Goal: Task Accomplishment & Management: Complete application form

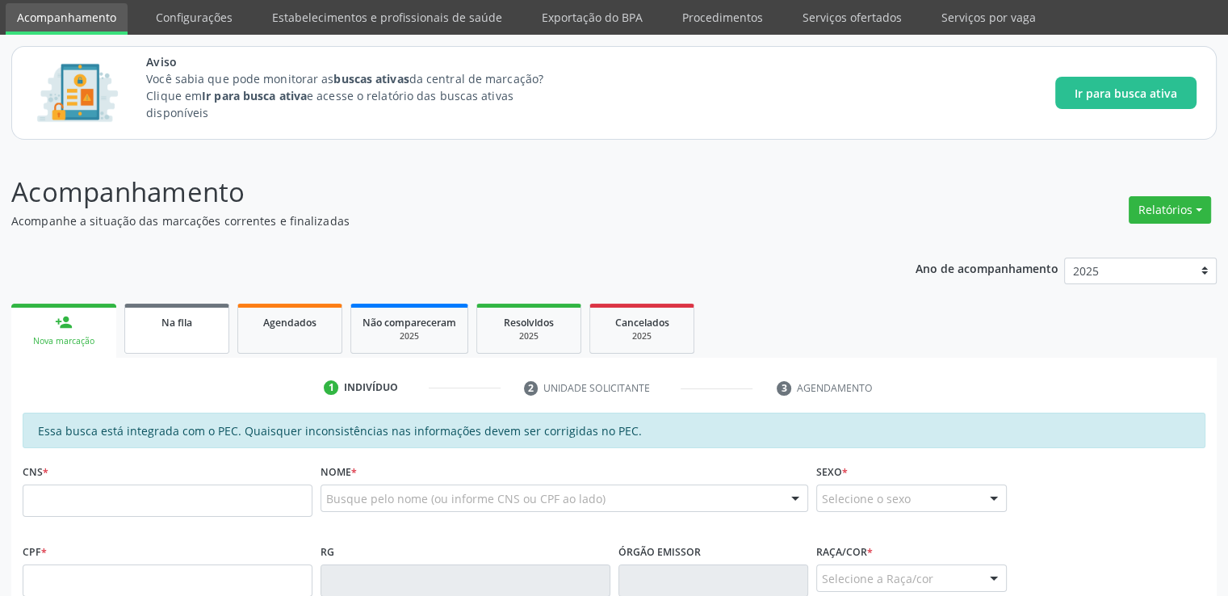
click at [174, 317] on span "Na fila" at bounding box center [176, 323] width 31 height 14
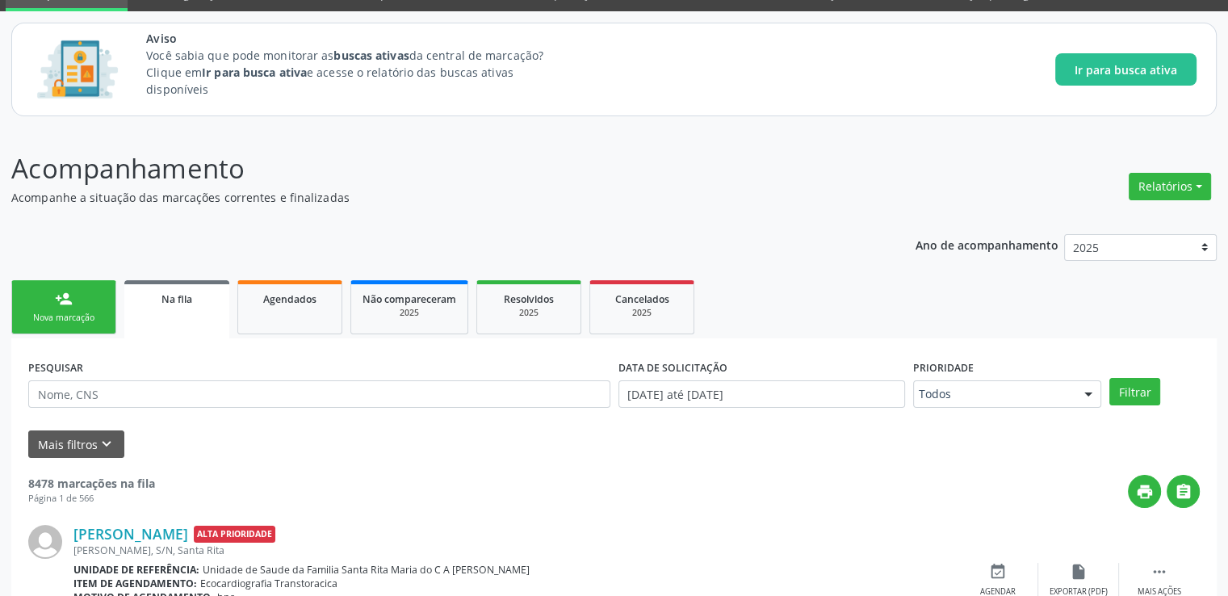
scroll to position [69, 0]
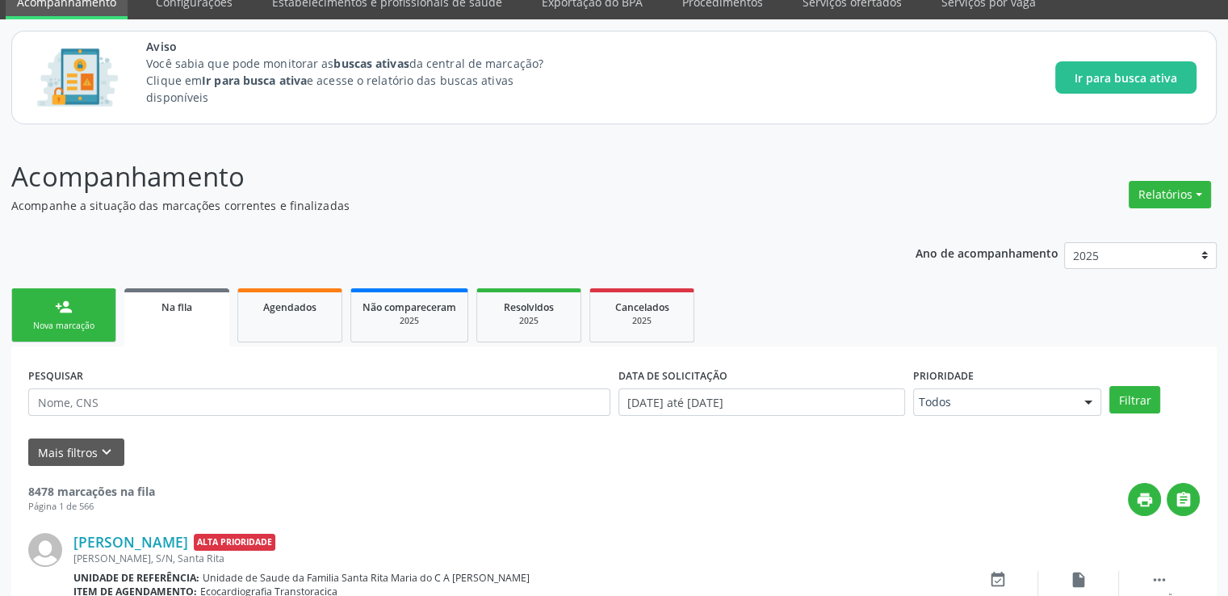
click at [67, 304] on div "person_add" at bounding box center [64, 307] width 18 height 18
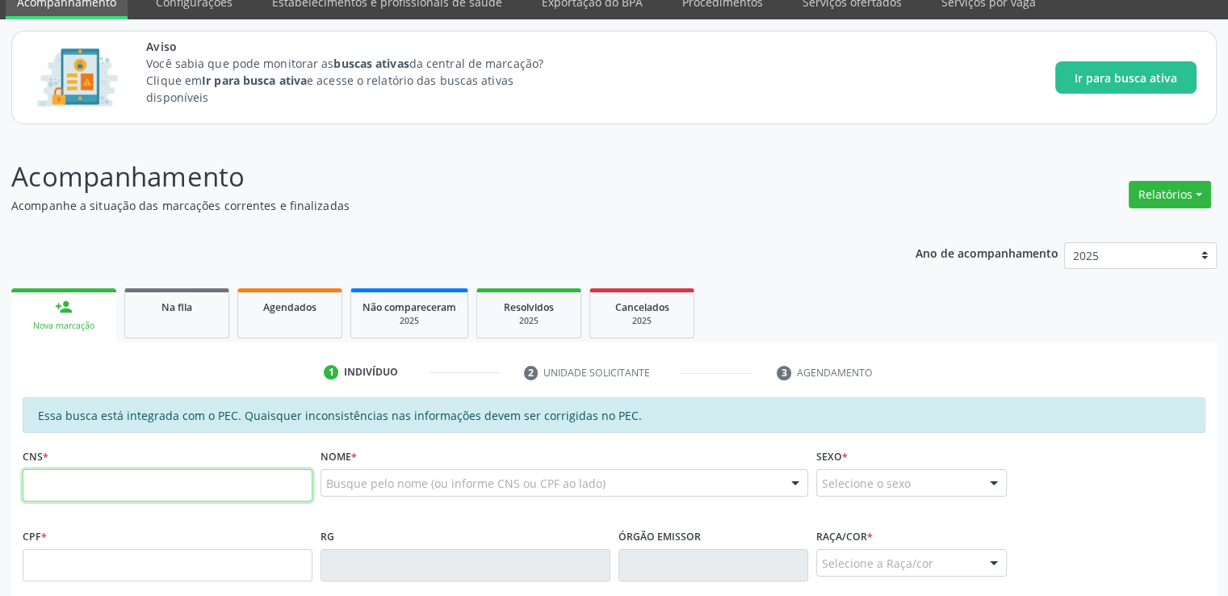
click at [109, 480] on input "text" at bounding box center [168, 485] width 290 height 32
type input "706 9021 0334 5334"
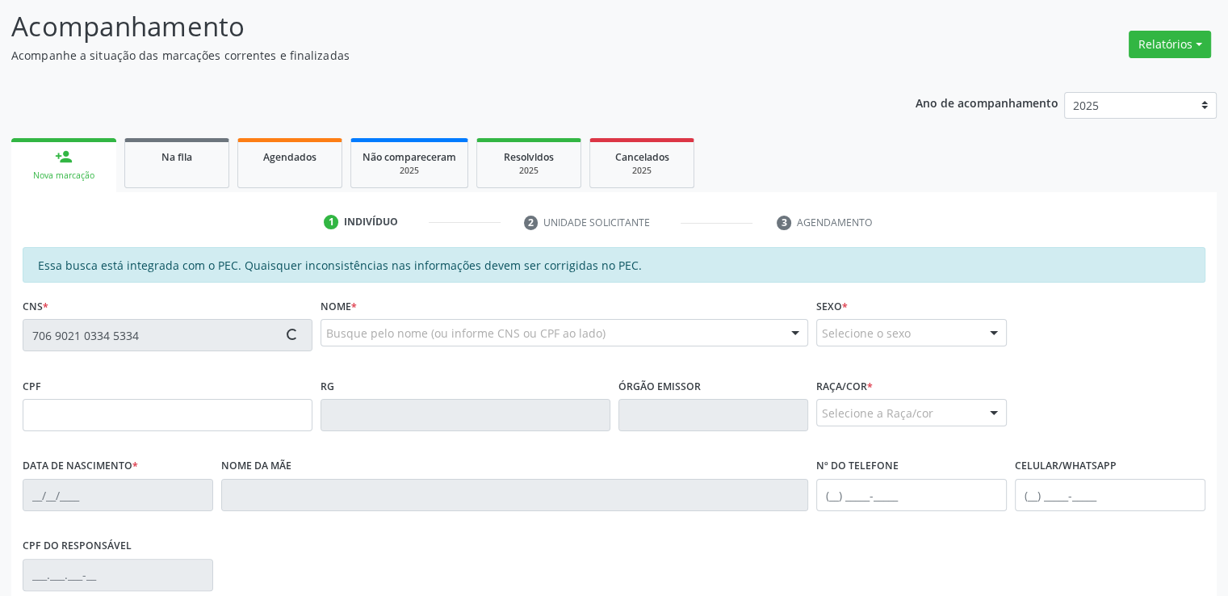
scroll to position [392, 0]
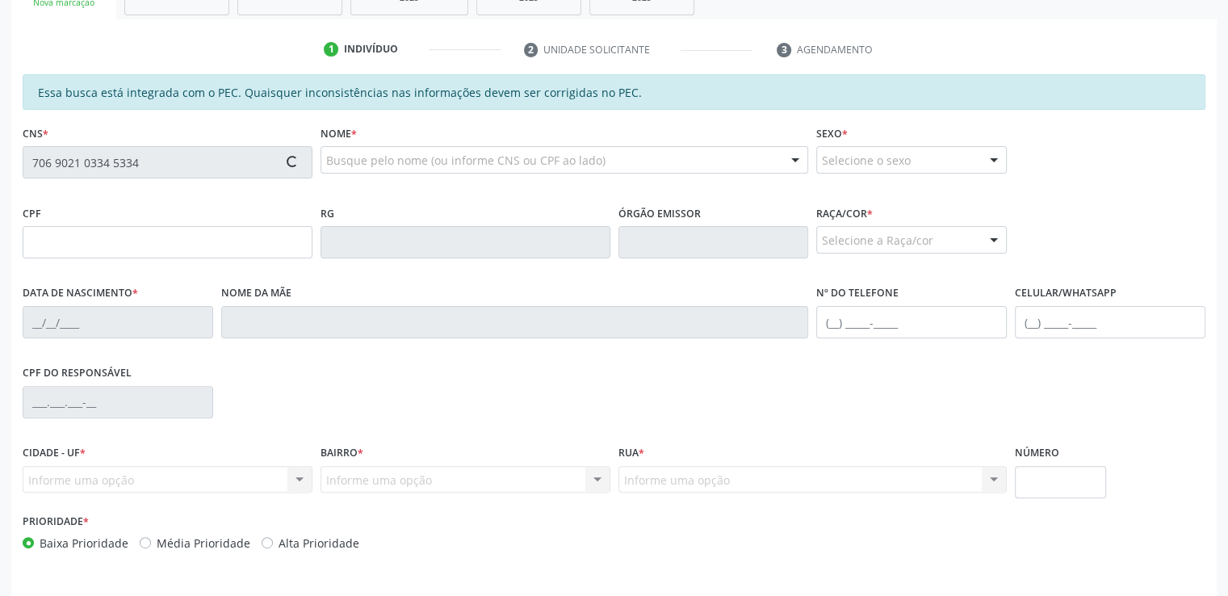
click at [489, 396] on div "CPF do responsável" at bounding box center [614, 401] width 1191 height 80
type input "060.905.924-63"
type input "[DATE]"
type input "[PERSON_NAME]"
type input "[PHONE_NUMBER]"
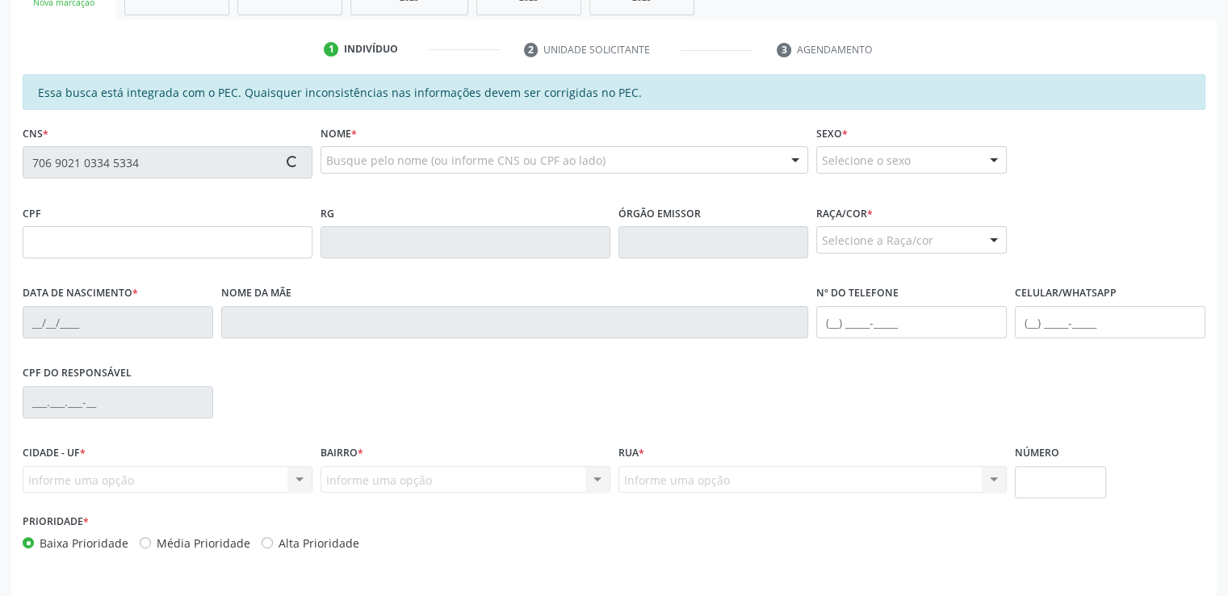
type input "6"
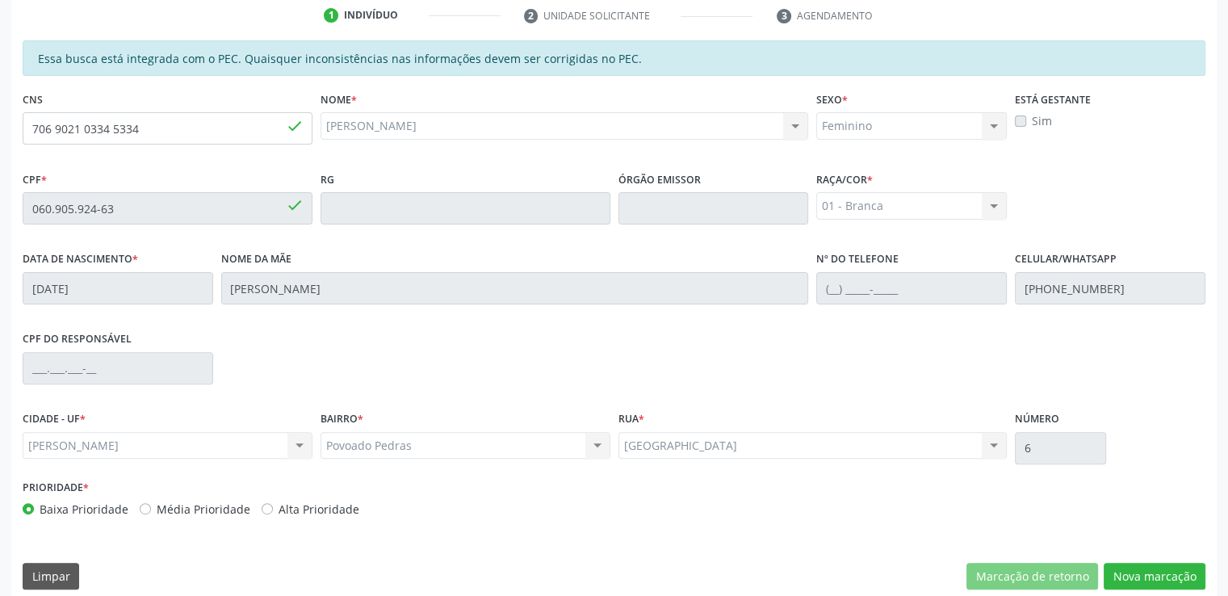
scroll to position [442, 0]
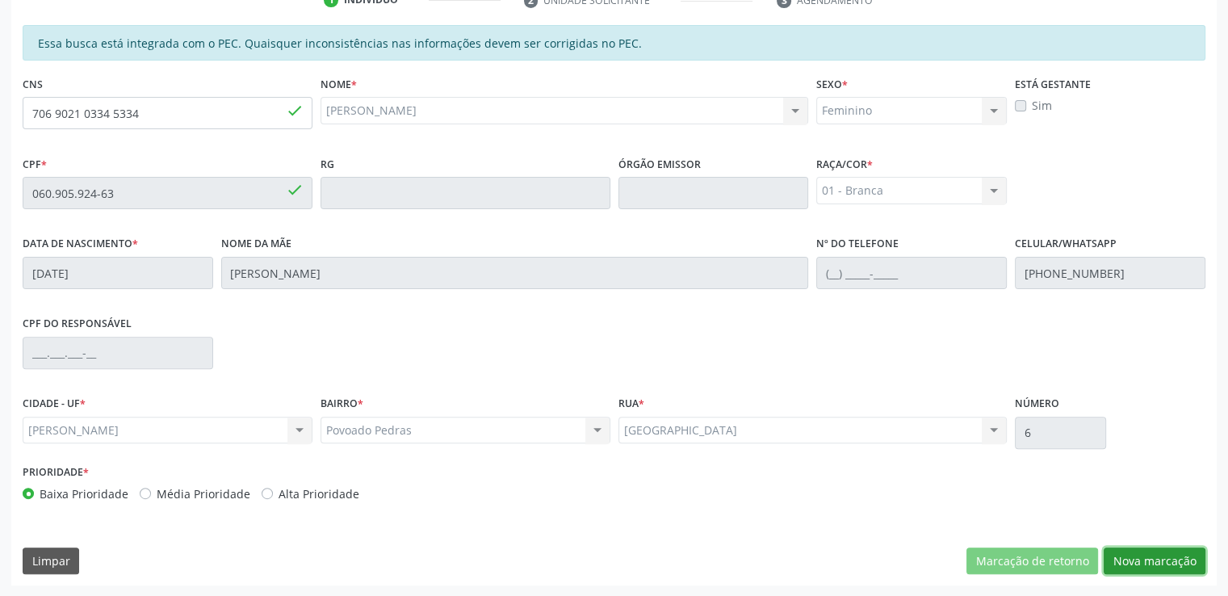
click at [1166, 566] on button "Nova marcação" at bounding box center [1154, 560] width 102 height 27
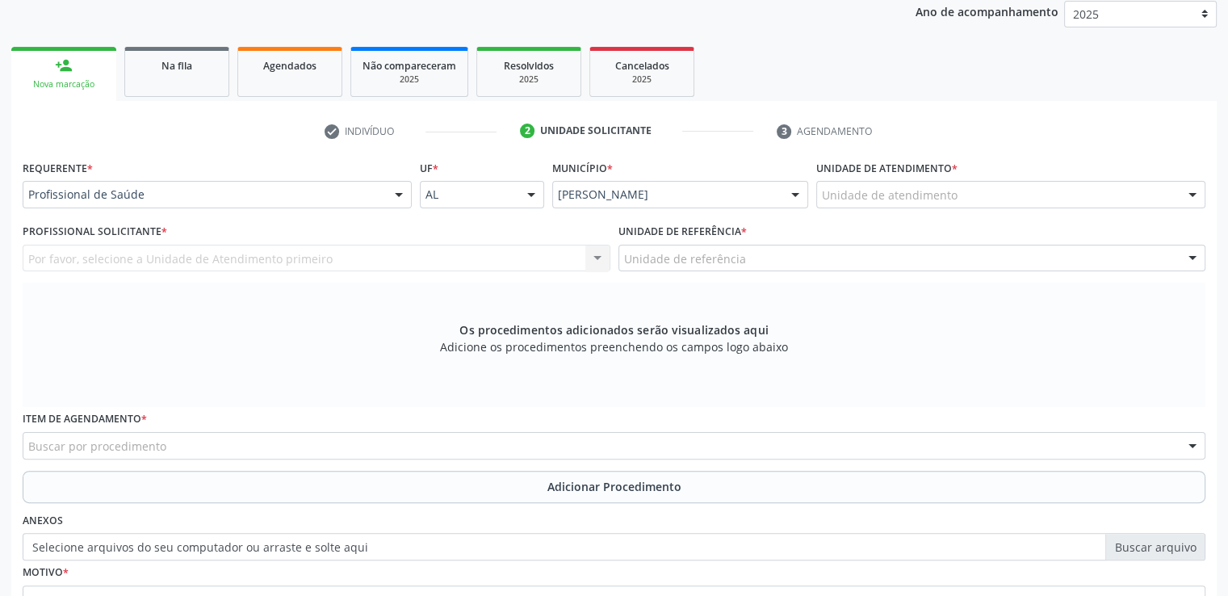
scroll to position [442, 0]
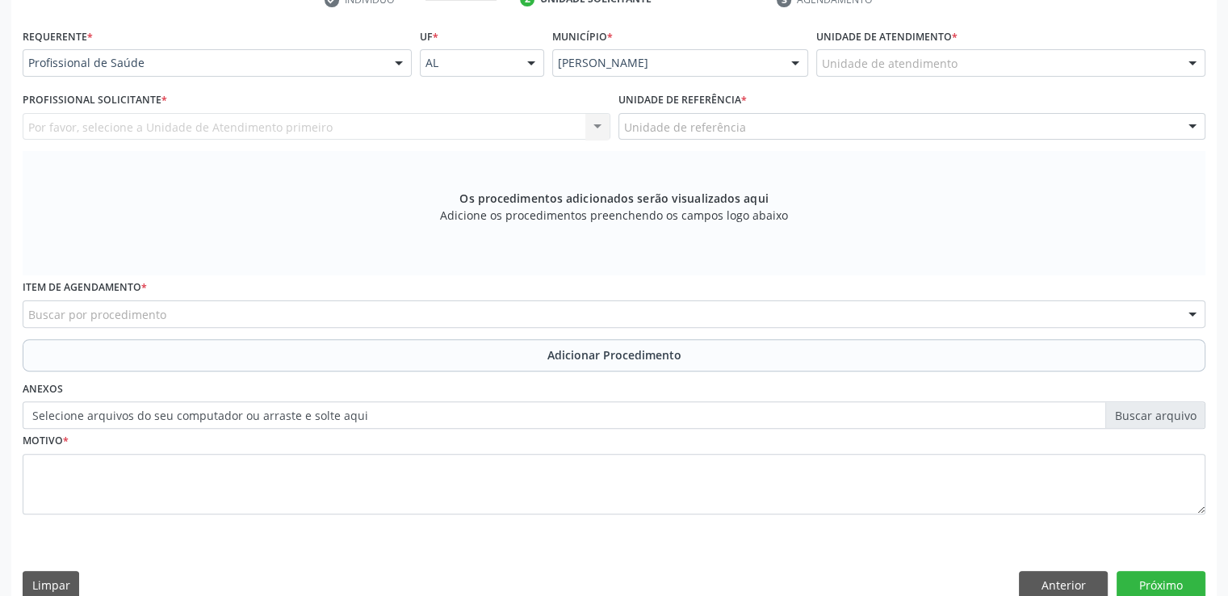
click at [631, 411] on label "Selecione arquivos do seu computador ou arraste e solte aqui" at bounding box center [614, 414] width 1182 height 27
click at [631, 411] on input "Selecione arquivos do seu computador ou arraste e solte aqui" at bounding box center [614, 414] width 1182 height 27
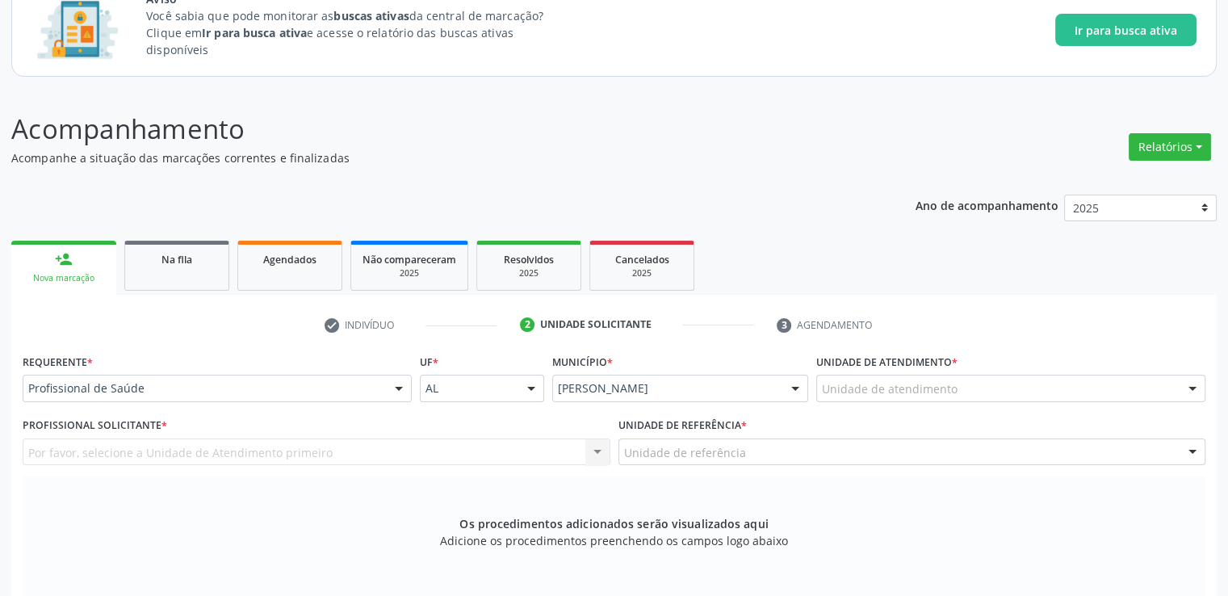
scroll to position [0, 0]
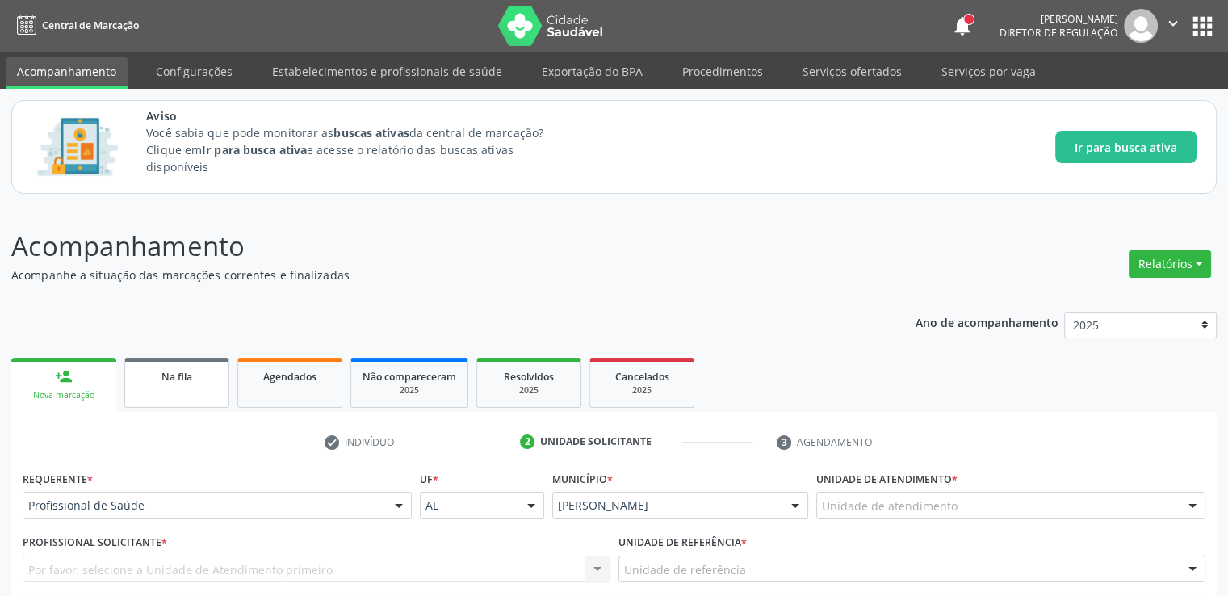
click at [174, 396] on link "Na fila" at bounding box center [176, 383] width 105 height 50
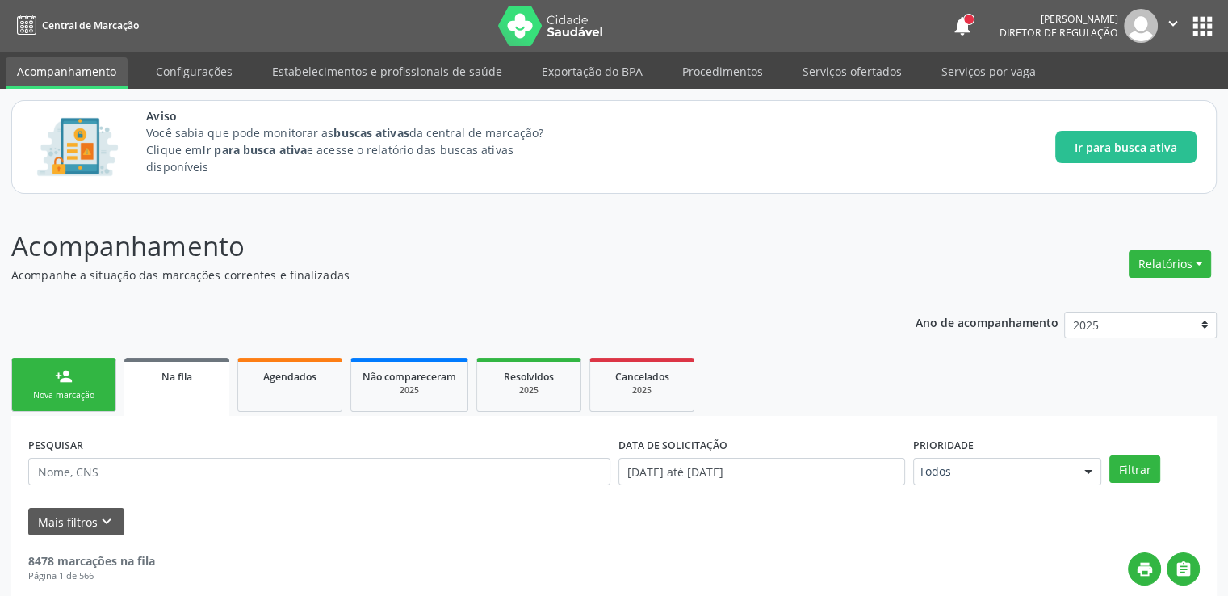
drag, startPoint x: 85, startPoint y: 375, endPoint x: 140, endPoint y: 383, distance: 55.4
click at [84, 375] on link "person_add Nova marcação" at bounding box center [63, 385] width 105 height 54
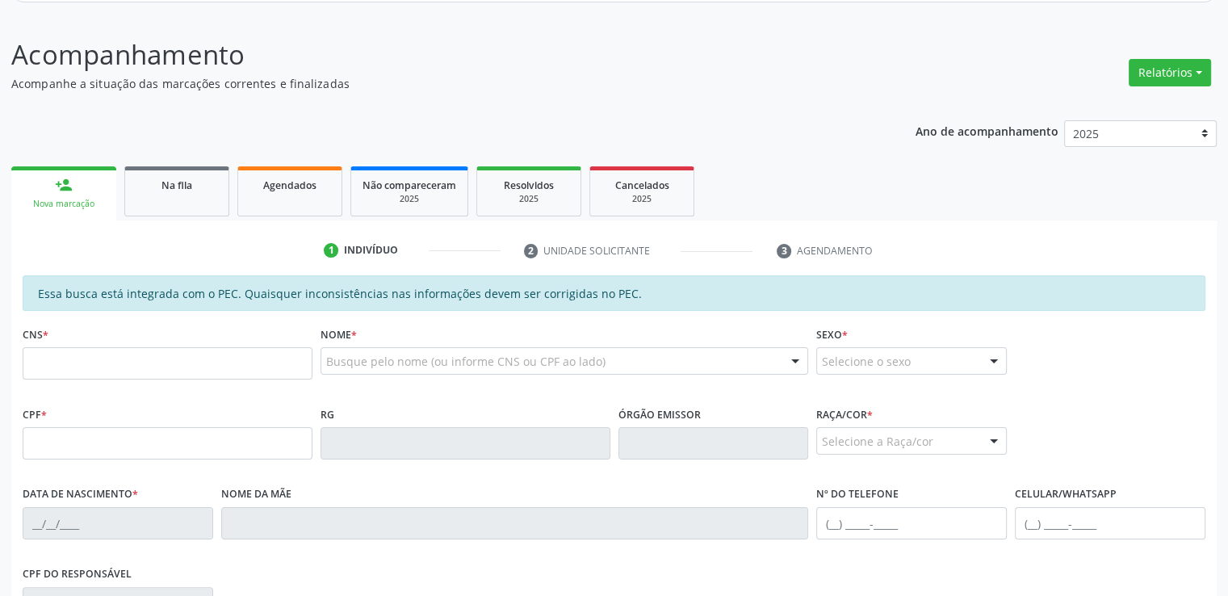
scroll to position [442, 0]
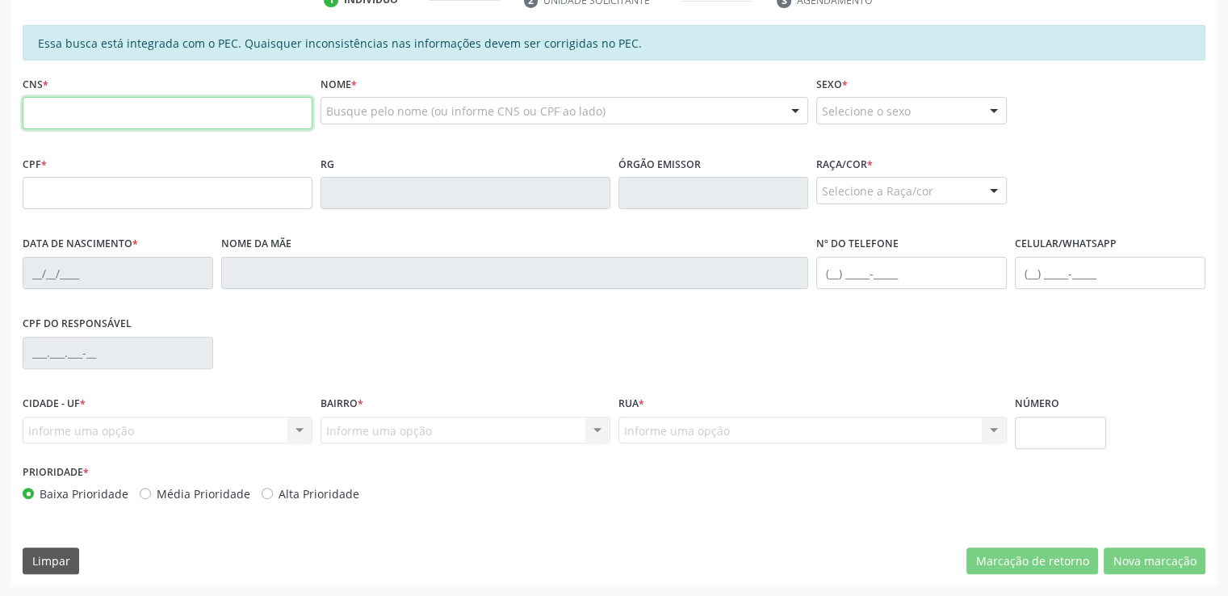
click at [178, 115] on input "text" at bounding box center [168, 113] width 290 height 32
type input "706 9021 0334 5334"
click at [565, 346] on div "CPF do responsável" at bounding box center [614, 352] width 1191 height 80
type input "060.905.924-63"
type input "[DATE]"
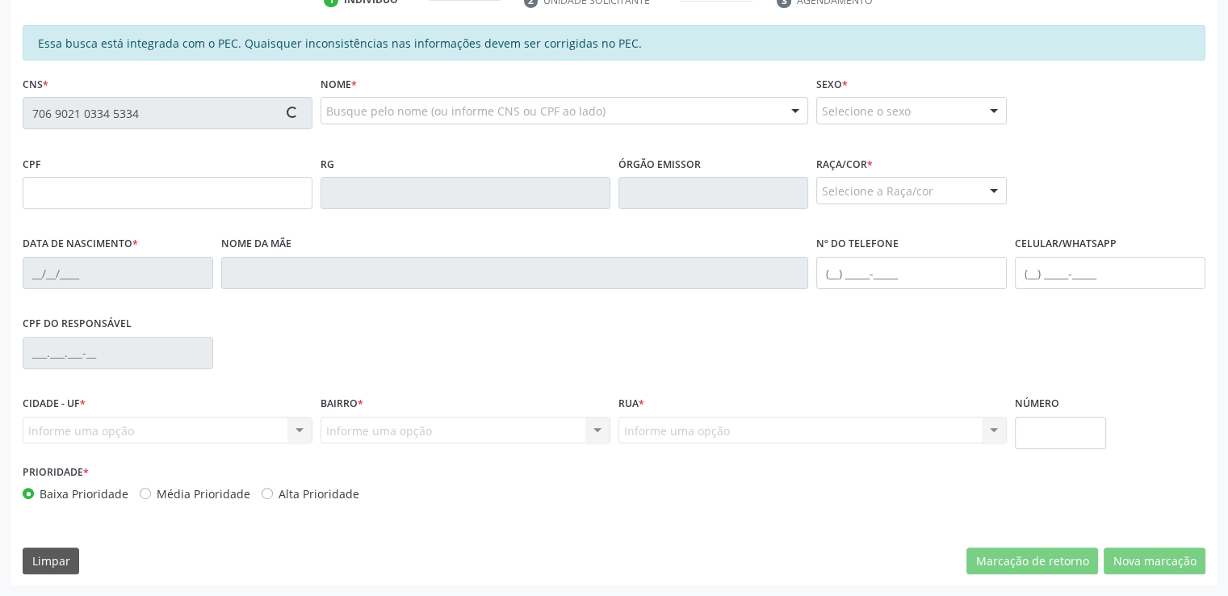
type input "[PERSON_NAME]"
type input "[PHONE_NUMBER]"
type input "6"
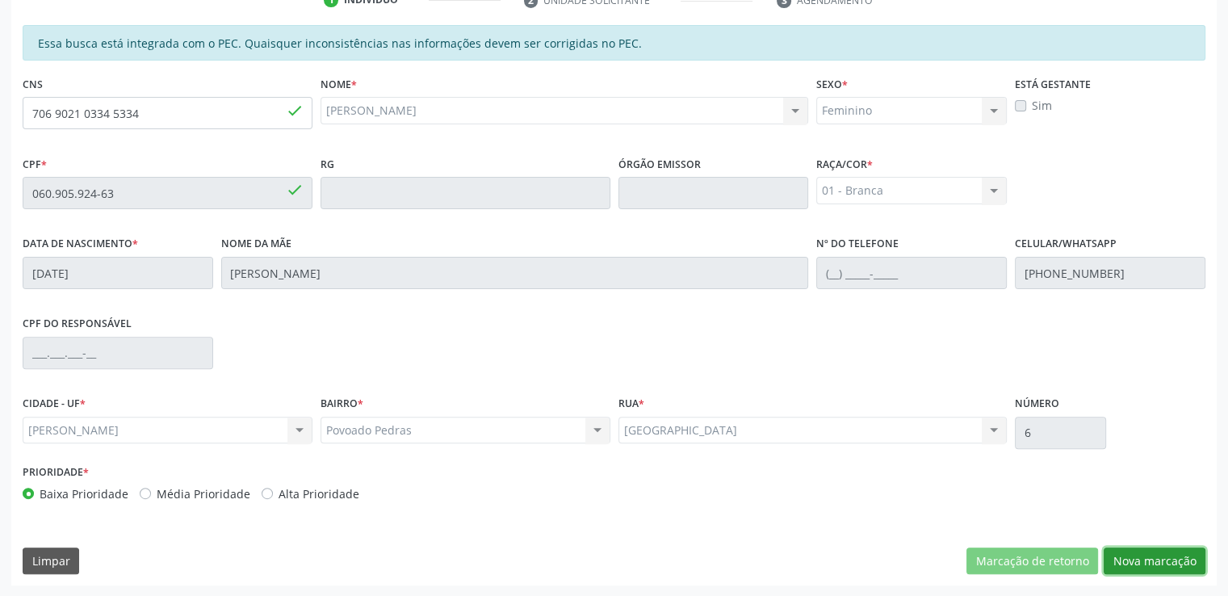
click at [1181, 553] on button "Nova marcação" at bounding box center [1154, 560] width 102 height 27
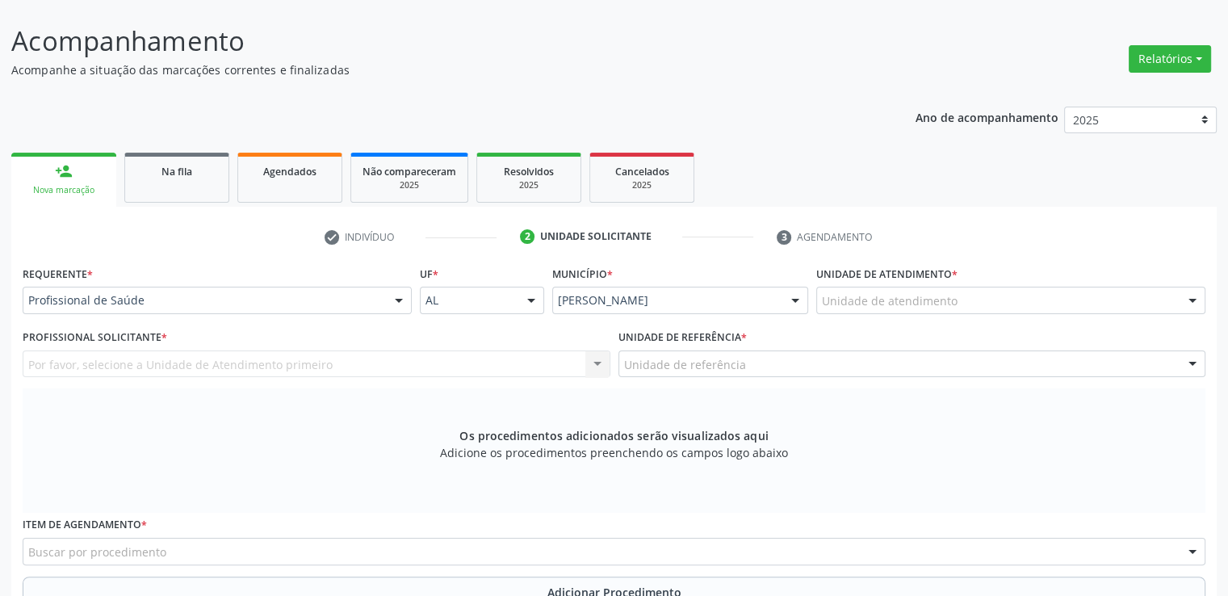
scroll to position [143, 0]
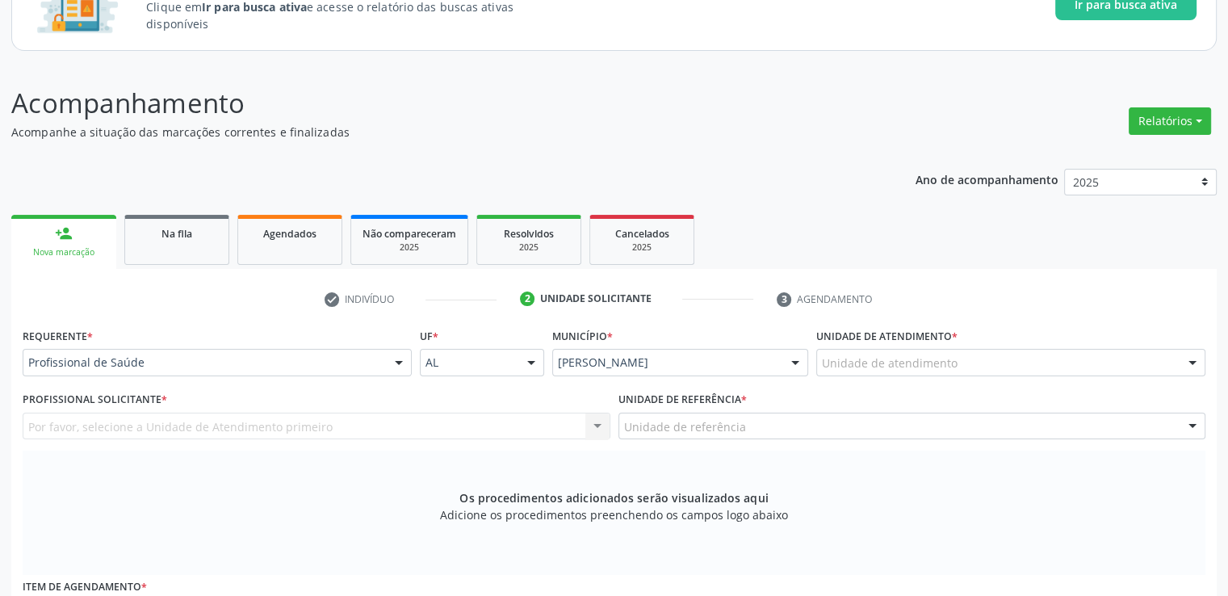
click at [182, 427] on div "Por favor, selecione a Unidade de Atendimento primeiro Nenhum resultado encontr…" at bounding box center [317, 425] width 588 height 27
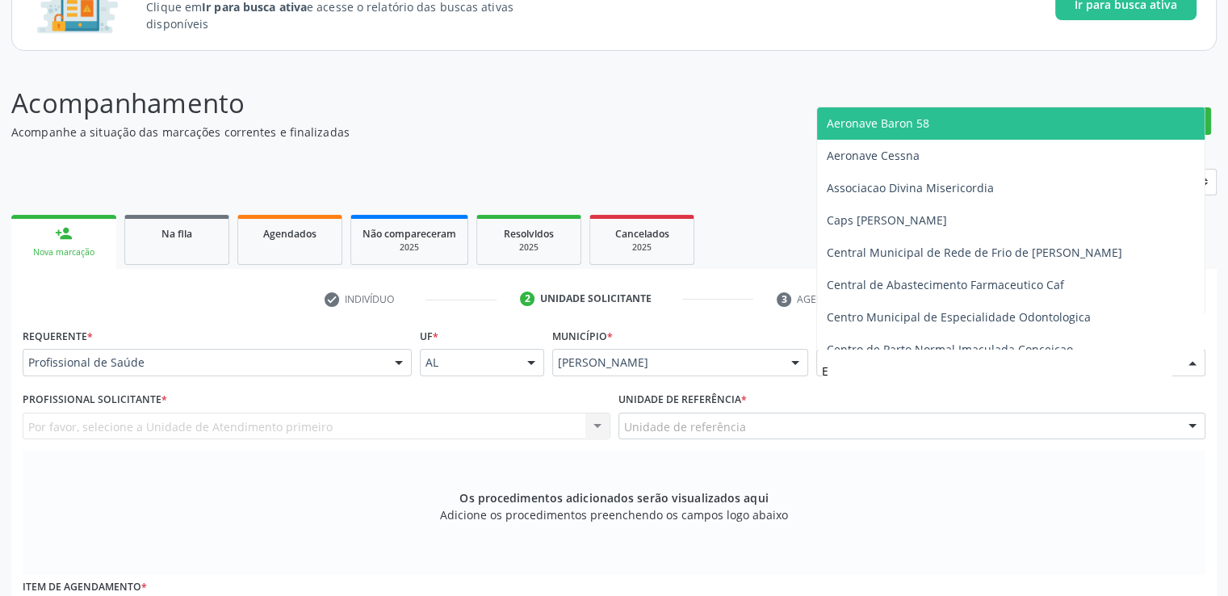
type input "ES"
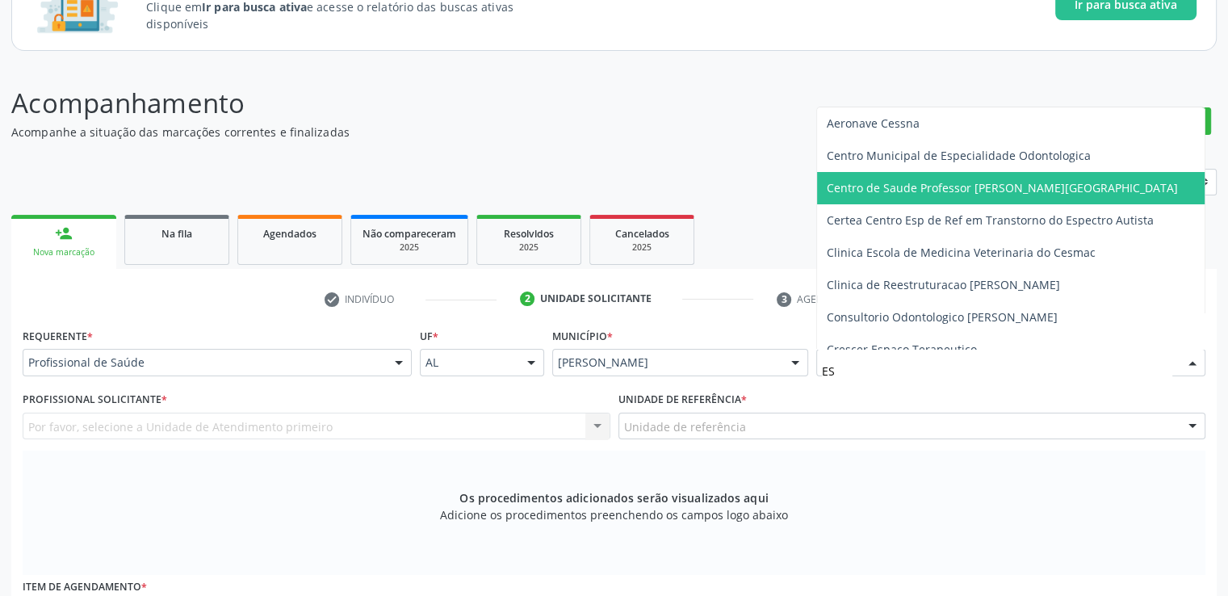
click at [943, 196] on span "Centro de Saude Professor [PERSON_NAME][GEOGRAPHIC_DATA]" at bounding box center [1018, 188] width 403 height 32
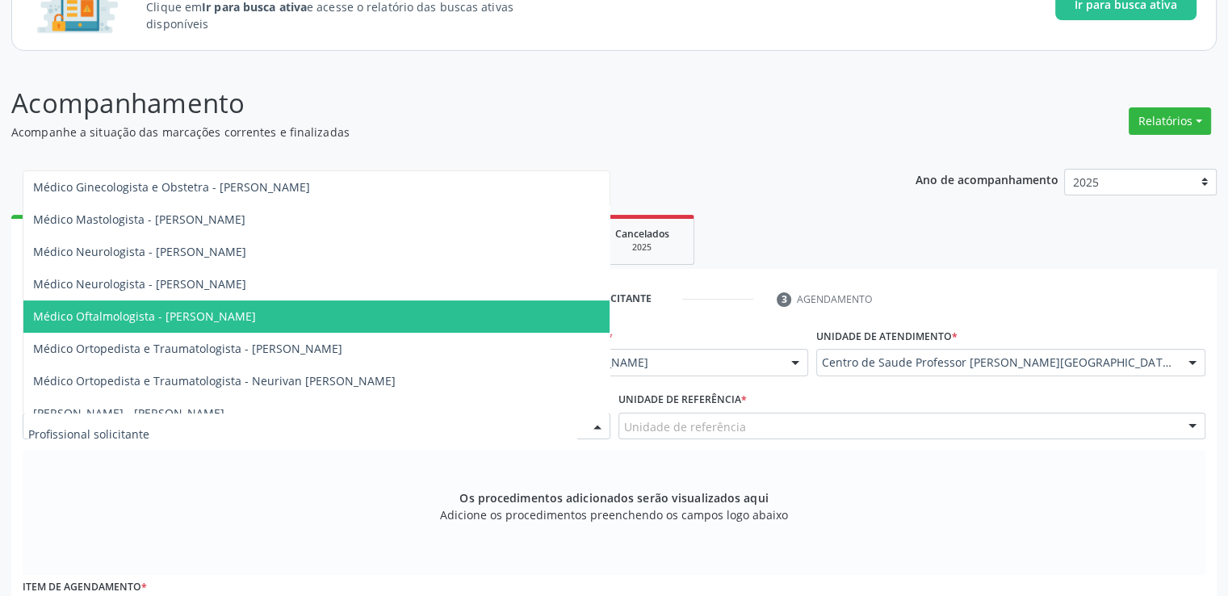
scroll to position [807, 0]
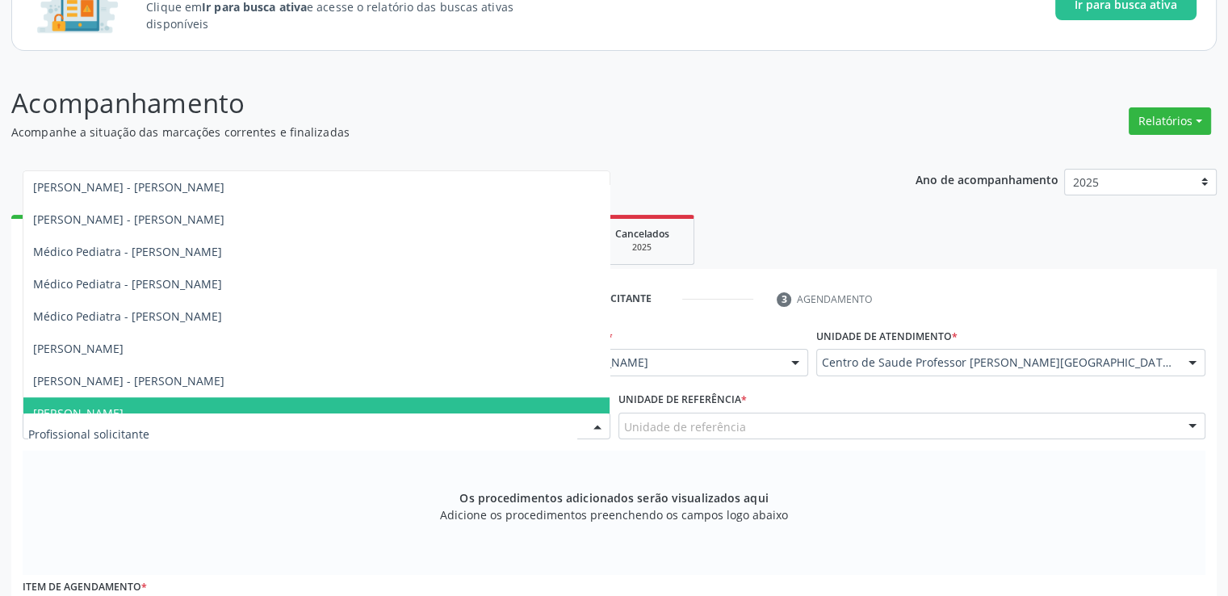
click at [249, 478] on div "Os procedimentos adicionados serão visualizados aqui Adicione os procedimentos …" at bounding box center [614, 512] width 1182 height 124
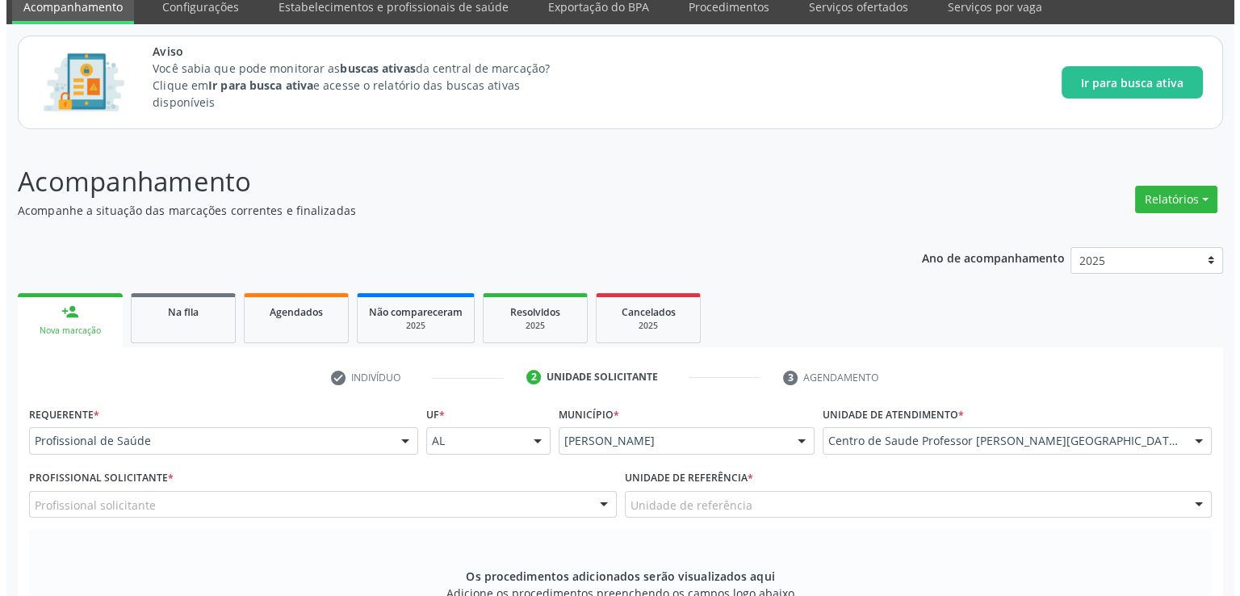
scroll to position [0, 0]
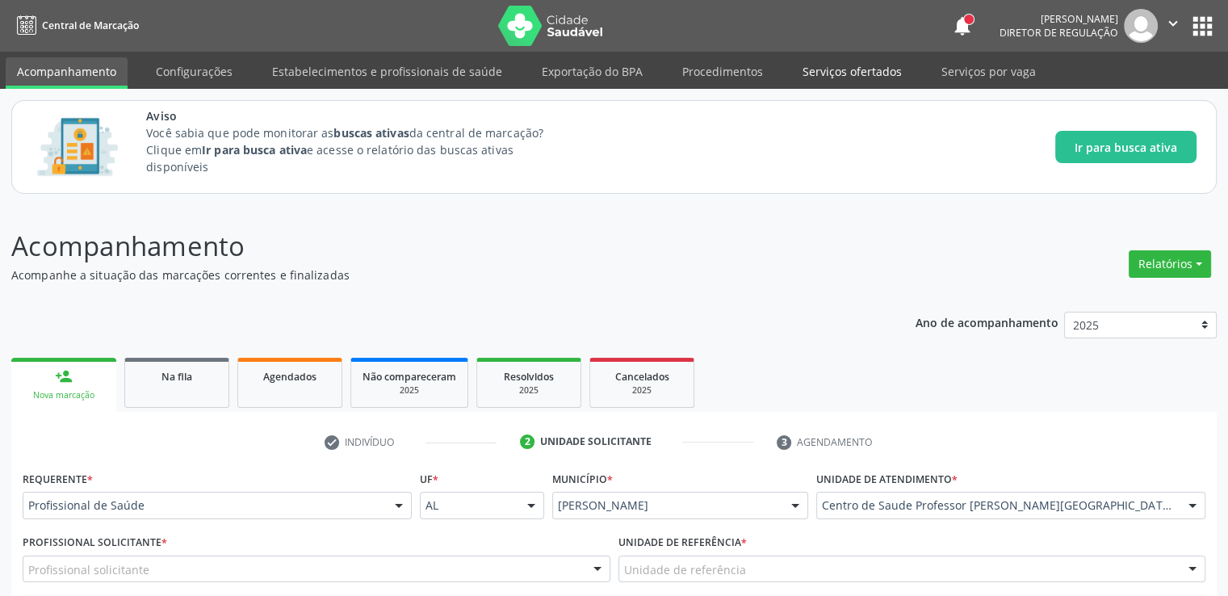
click at [836, 74] on link "Serviços ofertados" at bounding box center [852, 71] width 122 height 28
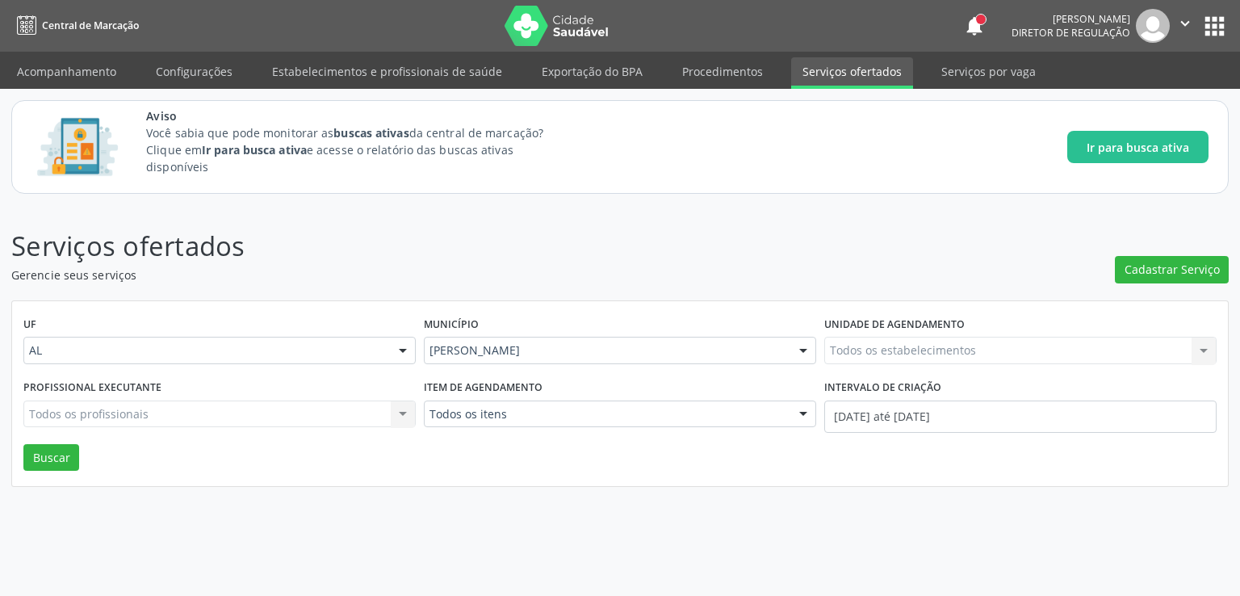
click at [897, 350] on div "Todos os estabelecimentos Todos os estabelecimentos Nenhum resultado encontrado…" at bounding box center [1020, 350] width 392 height 27
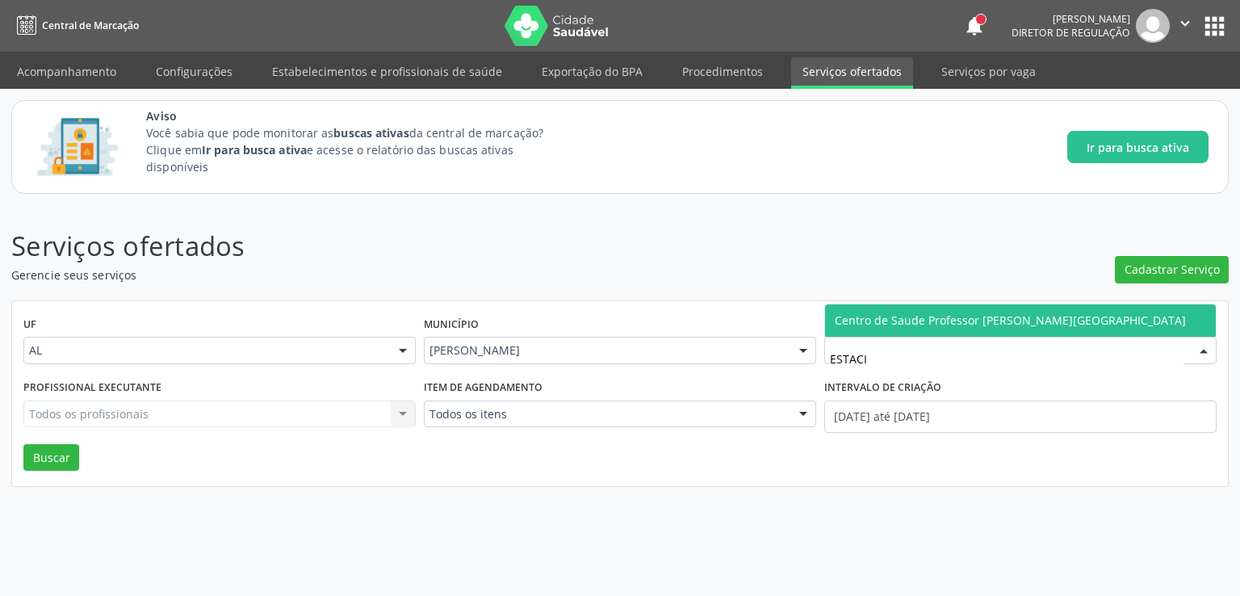
type input "ESTACIO"
click at [931, 324] on span "Centro de Saude Professor [PERSON_NAME][GEOGRAPHIC_DATA]" at bounding box center [1010, 319] width 351 height 15
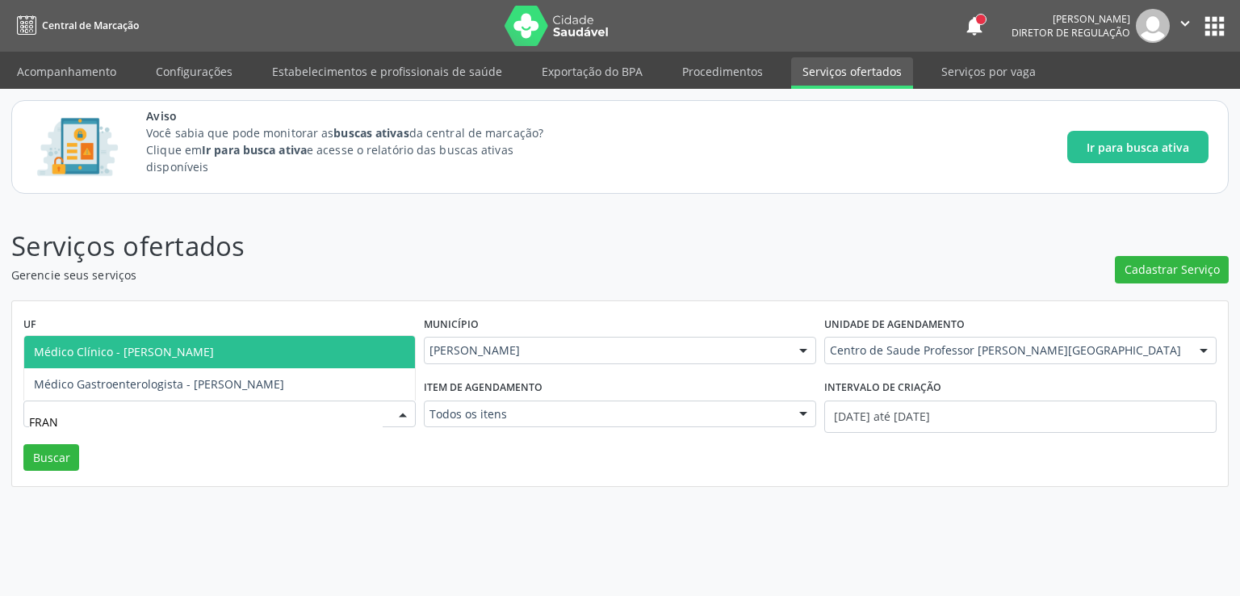
type input "FRANC"
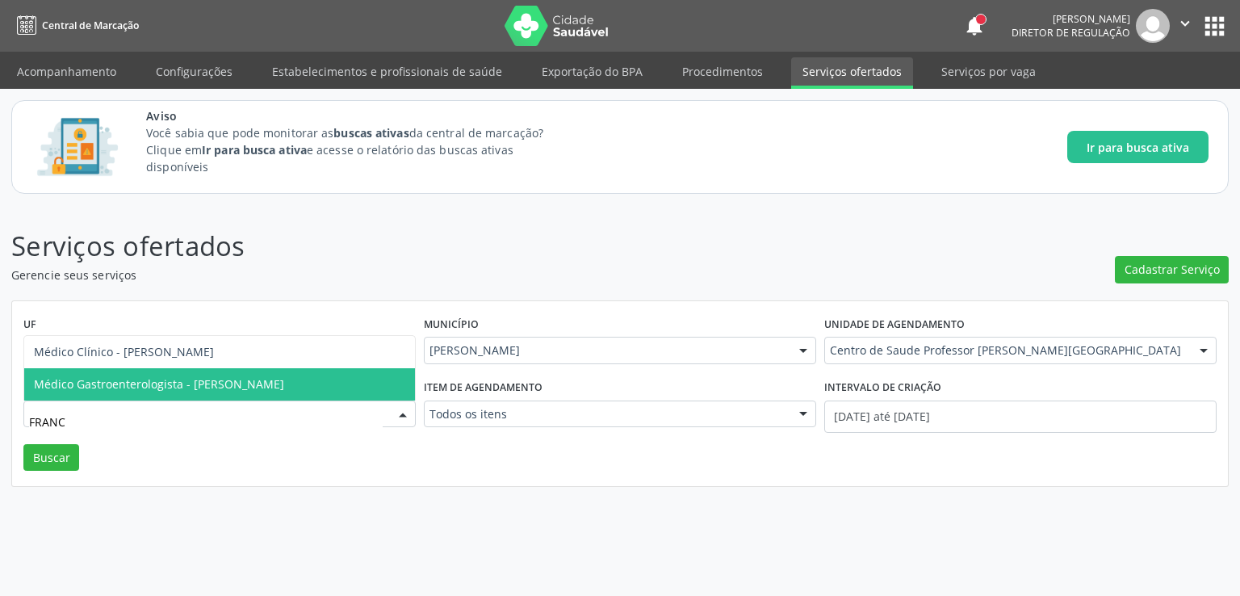
click at [242, 392] on span "Médico Gastroenterologista - [PERSON_NAME]" at bounding box center [219, 384] width 391 height 32
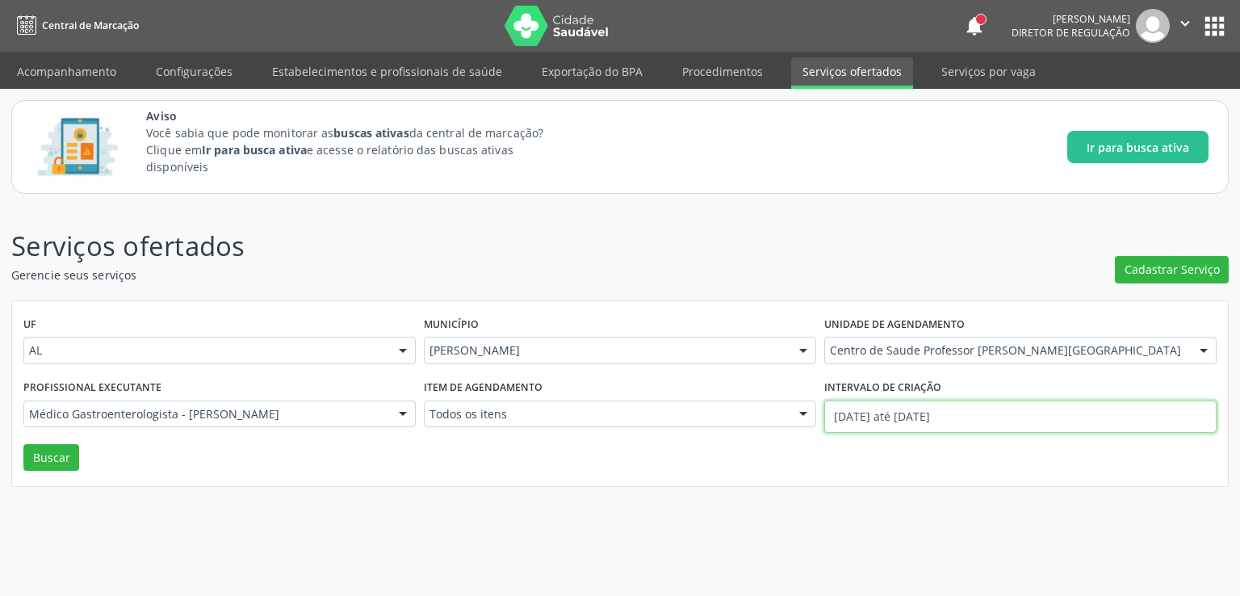
click at [923, 421] on input "[DATE] até [DATE]" at bounding box center [1020, 416] width 392 height 32
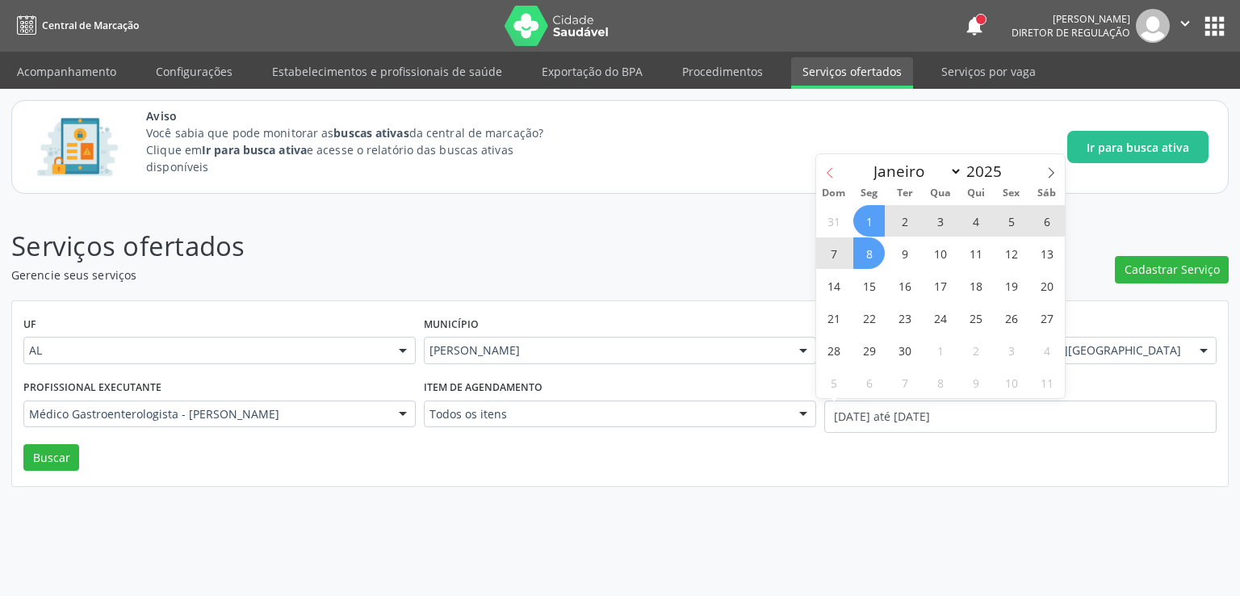
click at [835, 172] on span at bounding box center [829, 167] width 27 height 27
select select "7"
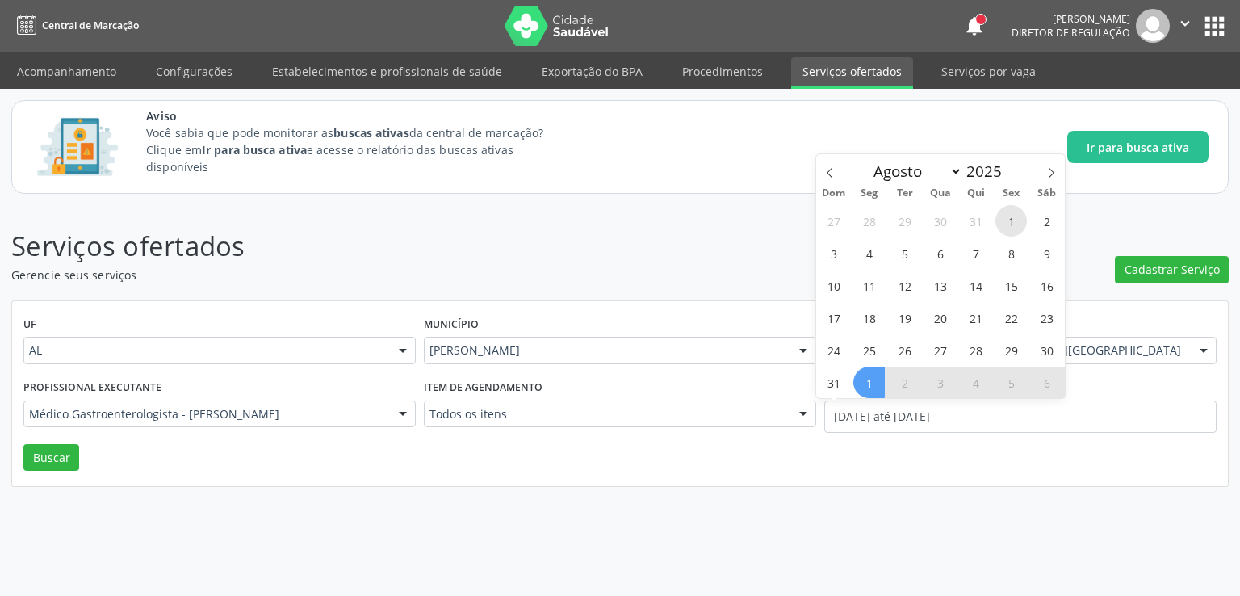
click at [1004, 224] on span "1" at bounding box center [1010, 220] width 31 height 31
type input "[DATE]"
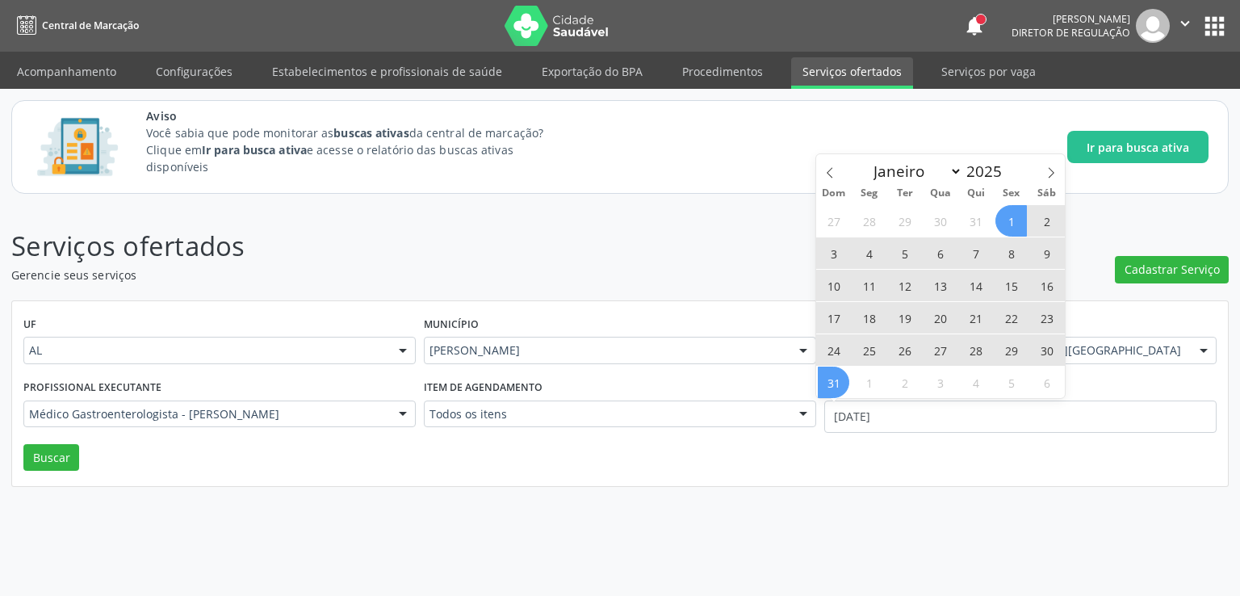
click at [839, 384] on span "31" at bounding box center [833, 381] width 31 height 31
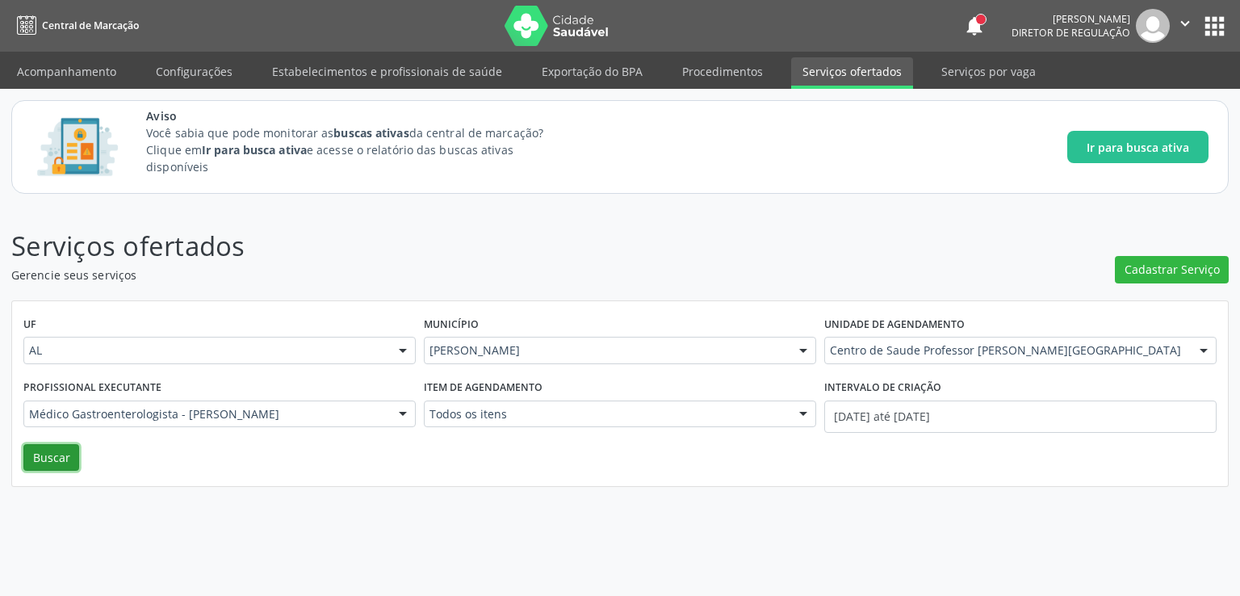
click at [41, 457] on button "Buscar" at bounding box center [51, 457] width 56 height 27
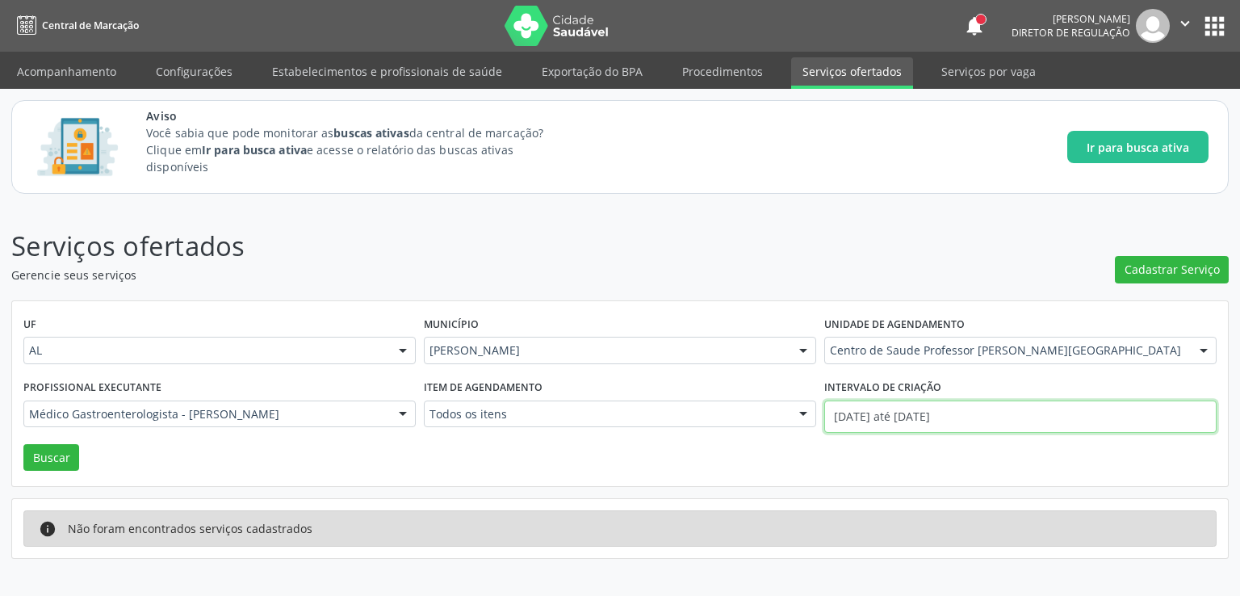
click at [861, 417] on input "[DATE] até [DATE]" at bounding box center [1020, 416] width 392 height 32
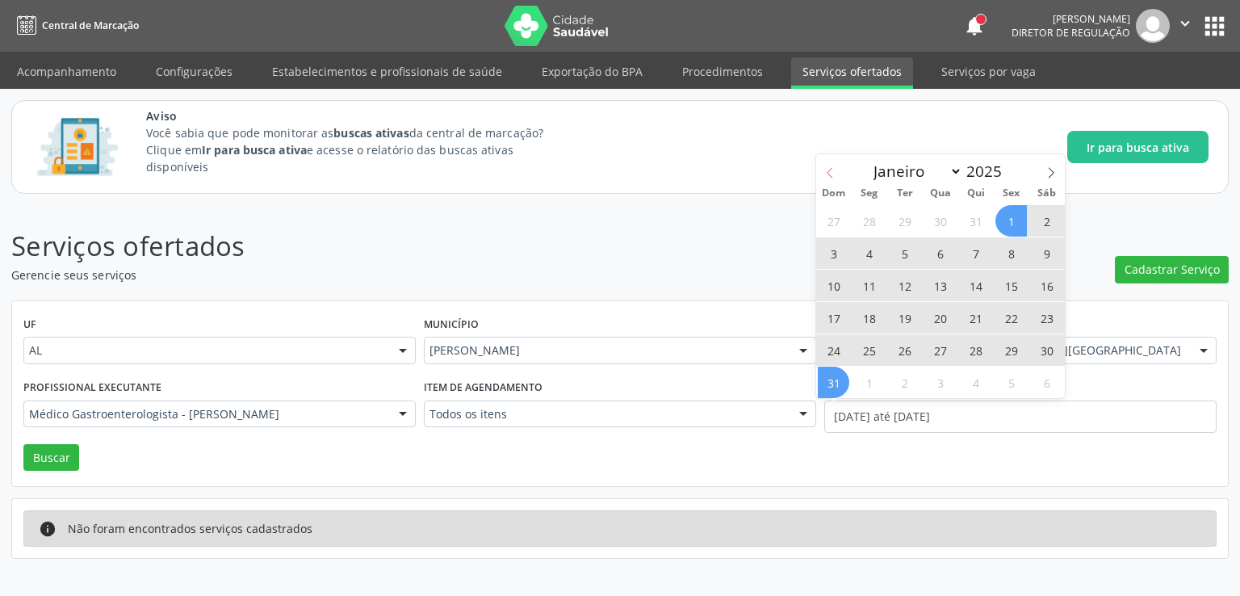
click at [830, 173] on icon at bounding box center [829, 172] width 11 height 11
select select "6"
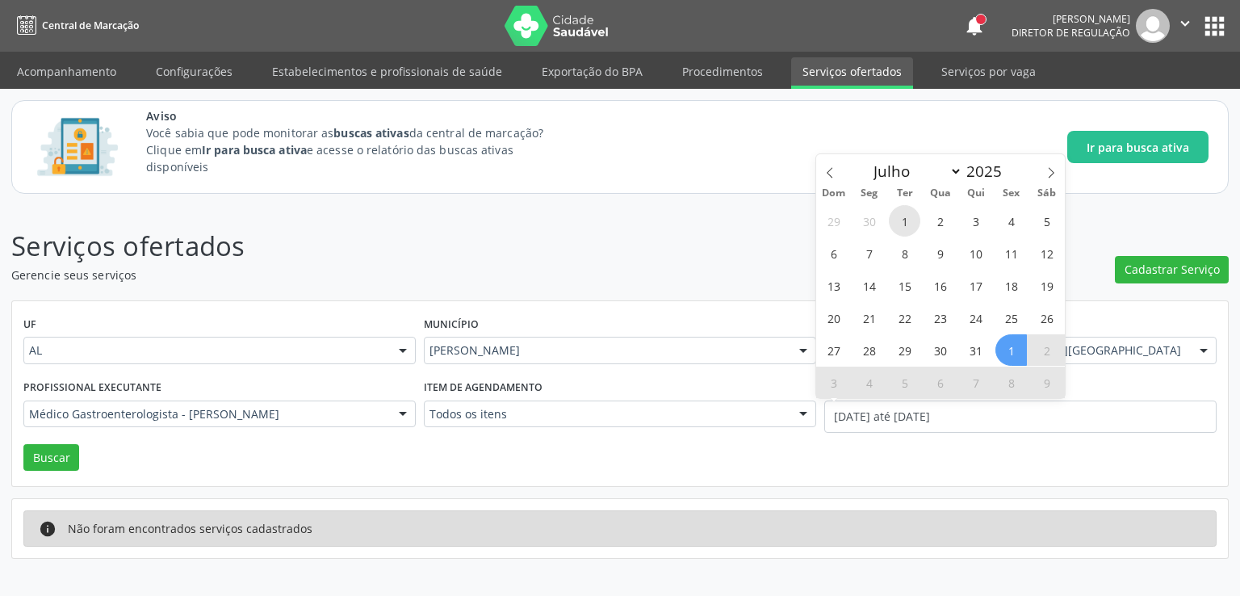
click at [906, 214] on span "1" at bounding box center [904, 220] width 31 height 31
type input "[DATE]"
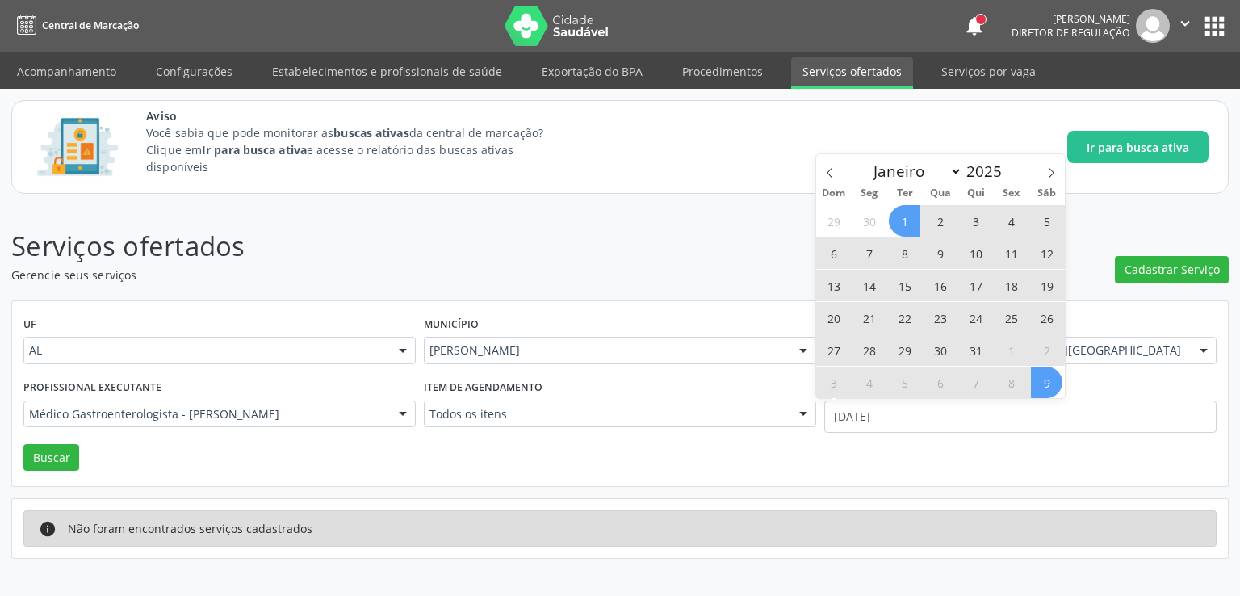
click at [1037, 382] on span "9" at bounding box center [1046, 381] width 31 height 31
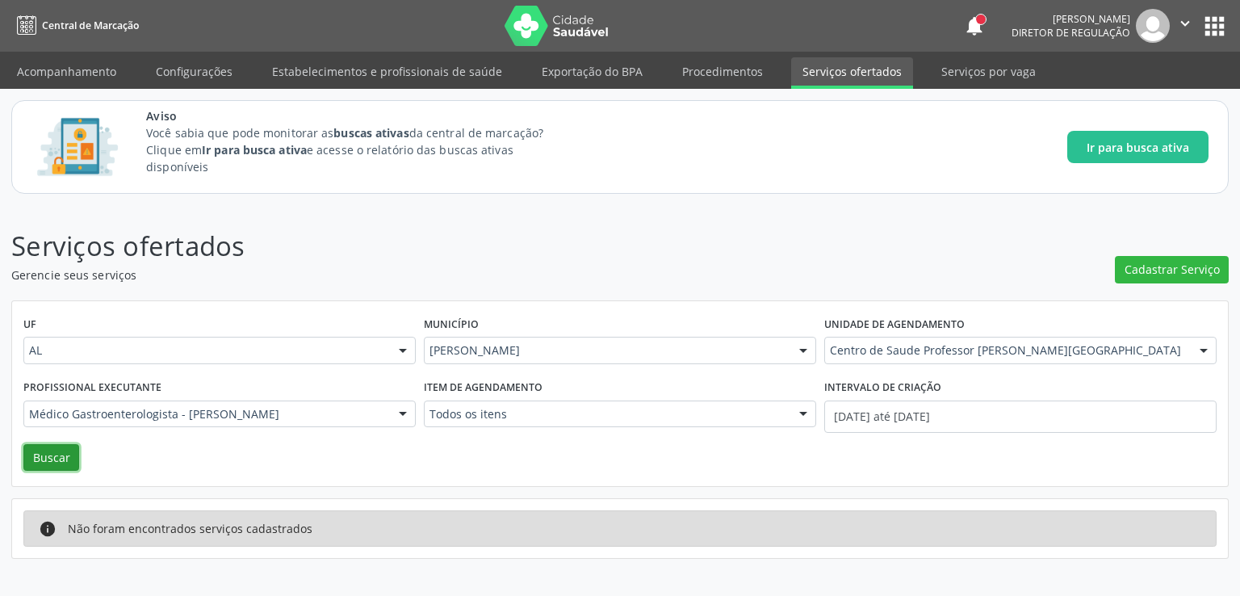
click at [41, 446] on button "Buscar" at bounding box center [51, 457] width 56 height 27
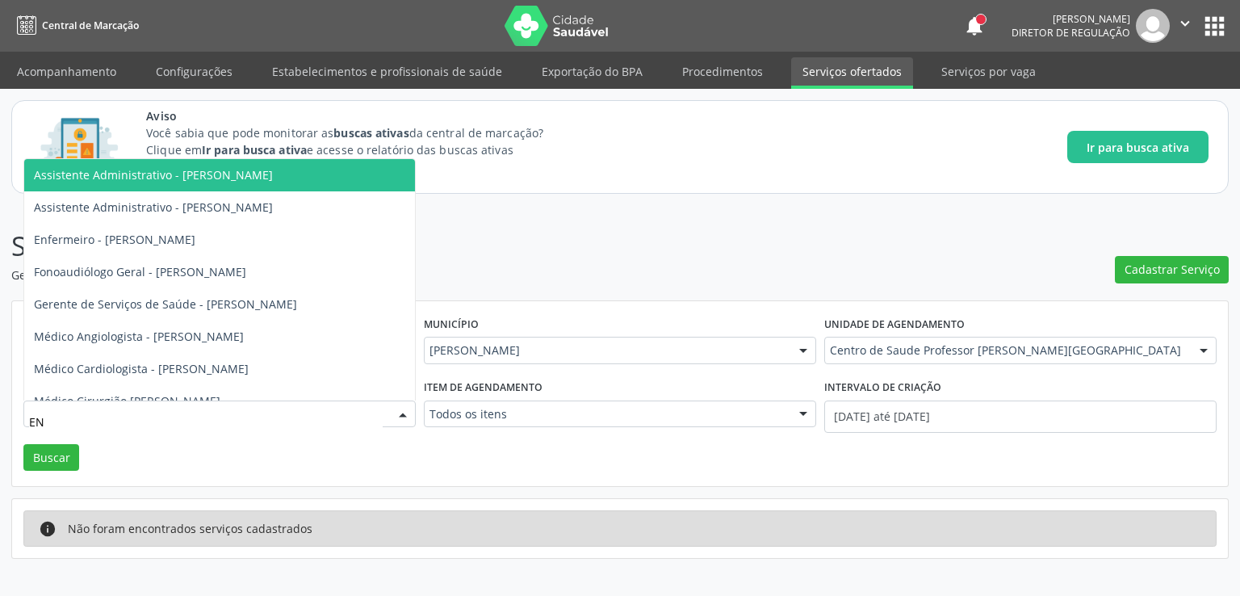
type input "E"
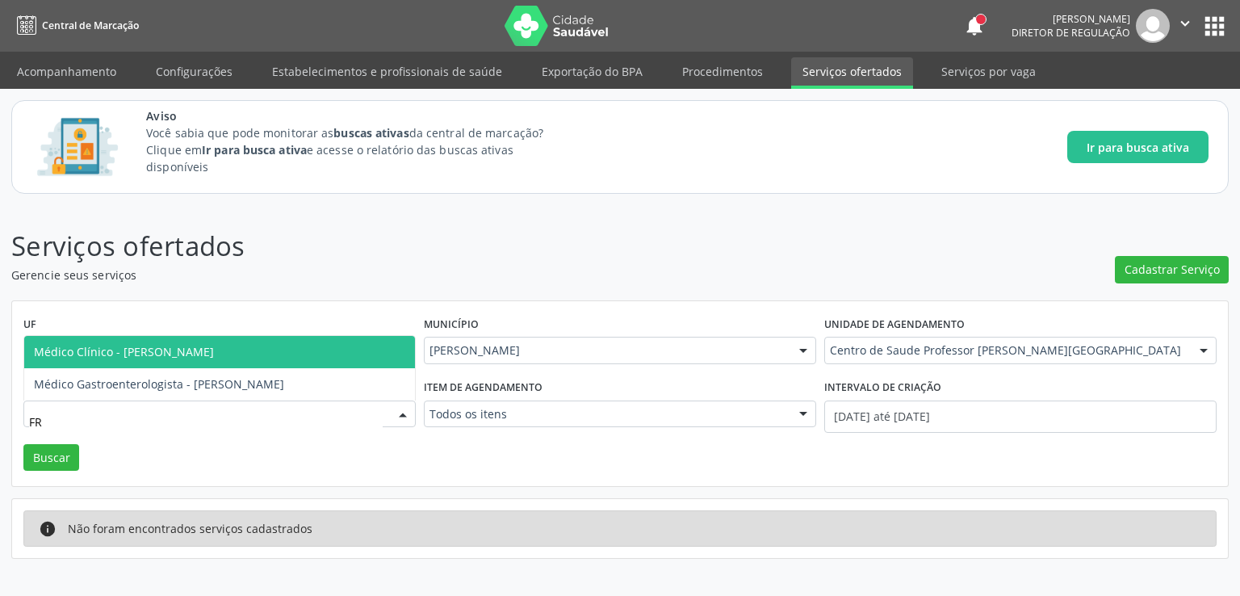
type input "FRA"
click at [214, 352] on span "Médico Clínico - [PERSON_NAME]" at bounding box center [124, 351] width 180 height 15
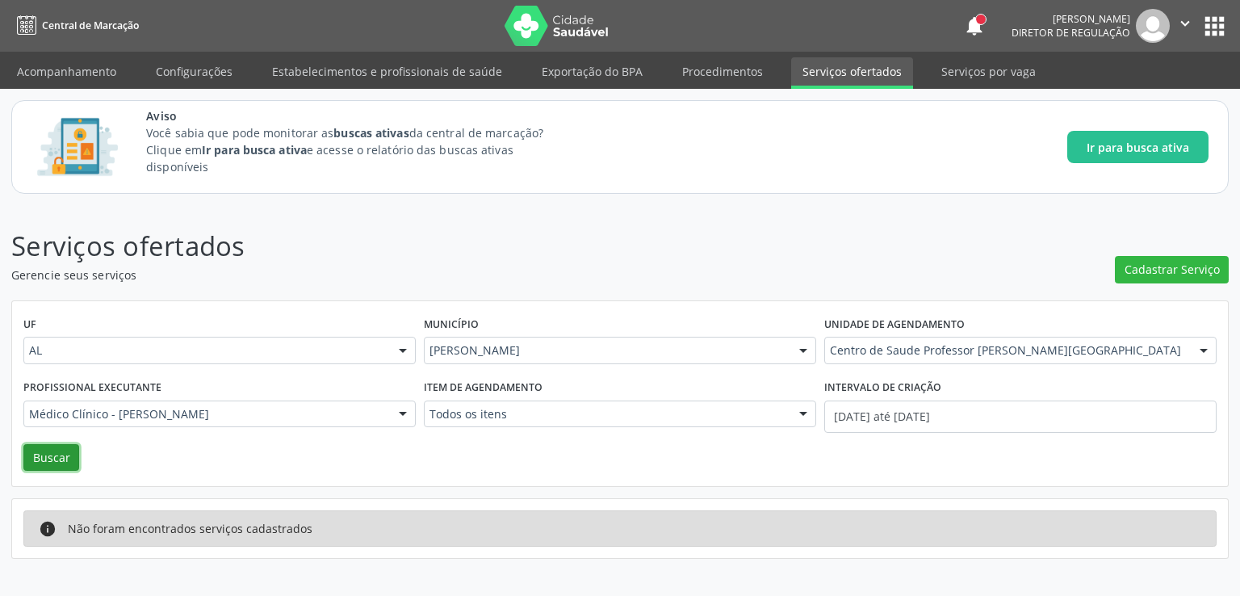
click at [51, 459] on button "Buscar" at bounding box center [51, 457] width 56 height 27
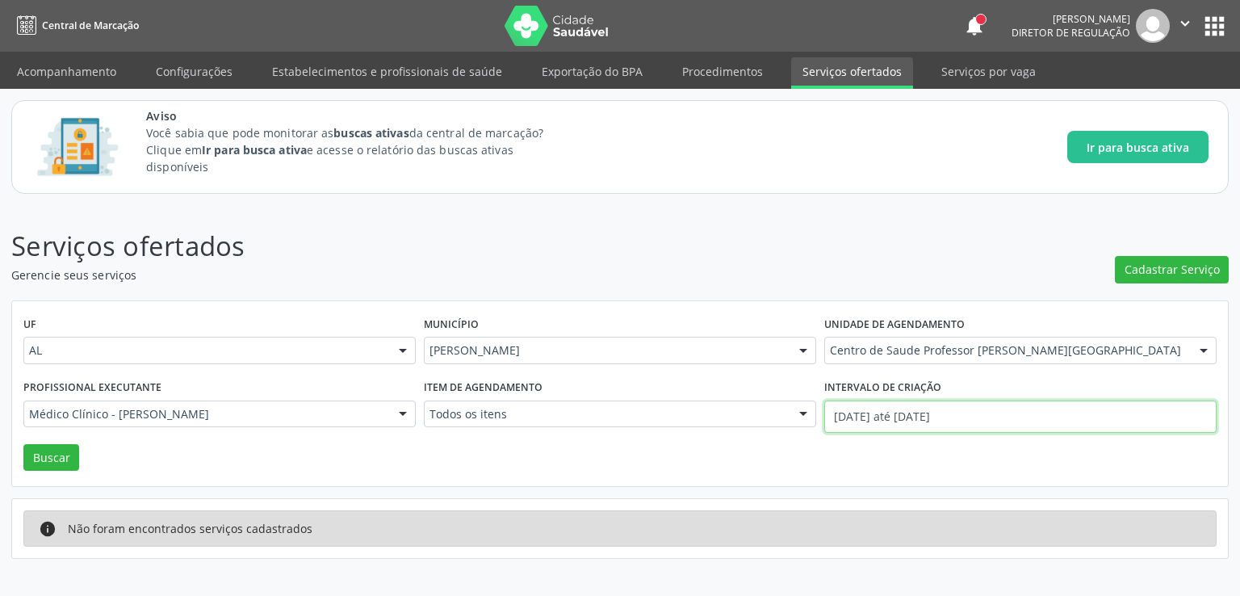
click at [907, 416] on input "[DATE] até [DATE]" at bounding box center [1020, 416] width 392 height 32
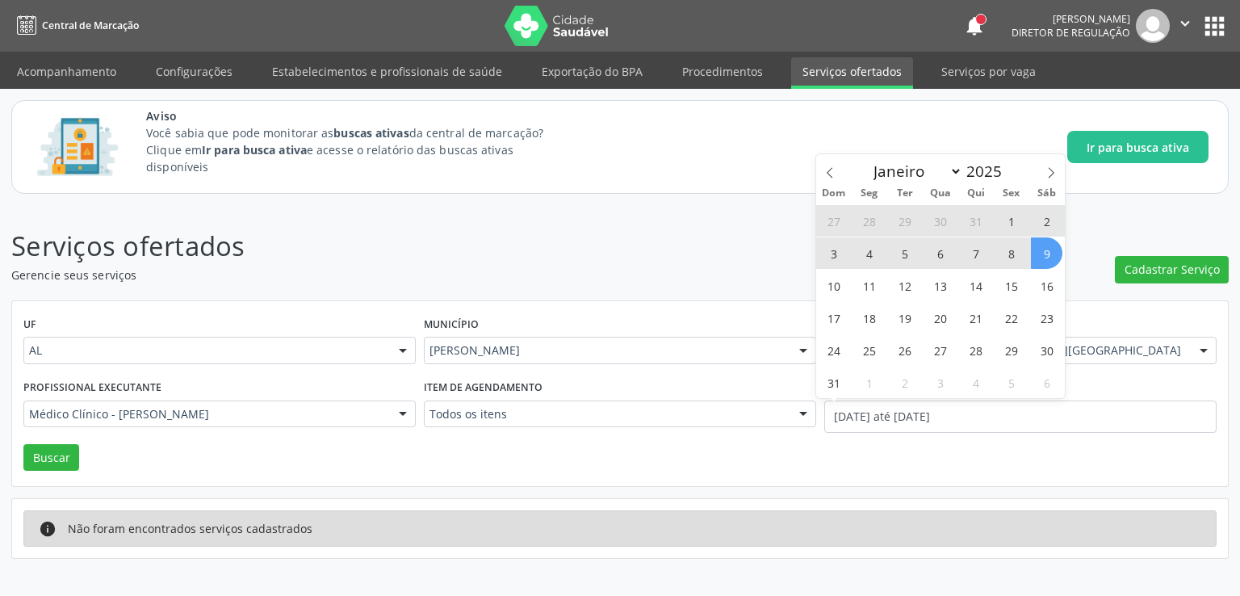
click at [1004, 220] on span "1" at bounding box center [1010, 220] width 31 height 31
type input "[DATE]"
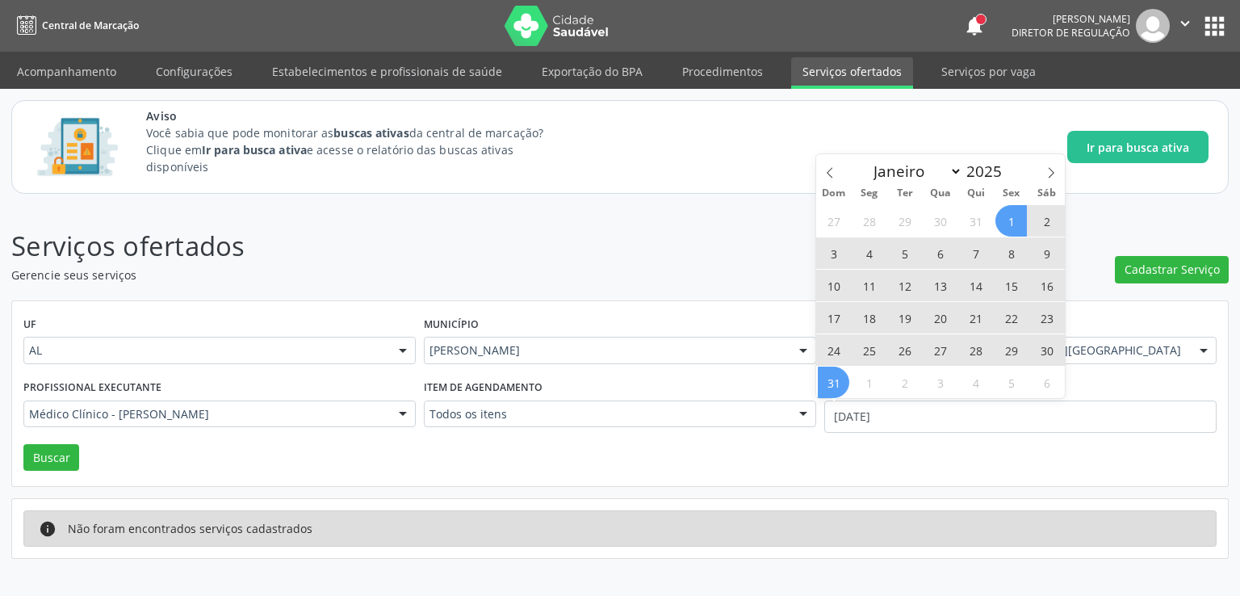
click at [840, 385] on span "31" at bounding box center [833, 381] width 31 height 31
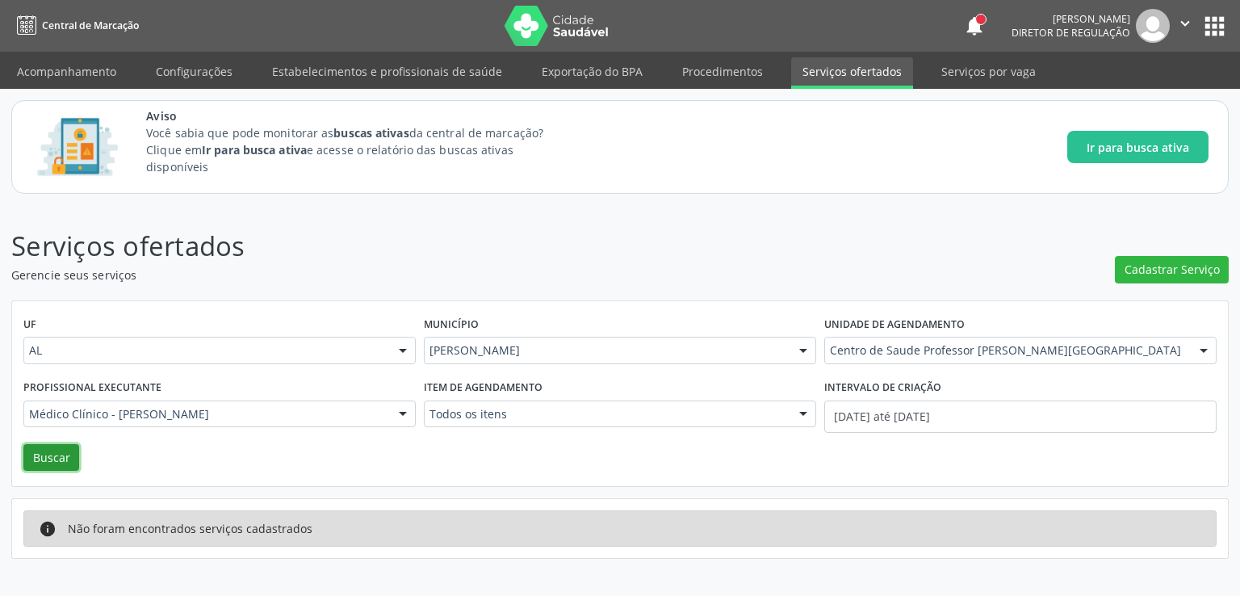
click at [50, 454] on button "Buscar" at bounding box center [51, 457] width 56 height 27
click at [391, 411] on div at bounding box center [403, 414] width 24 height 27
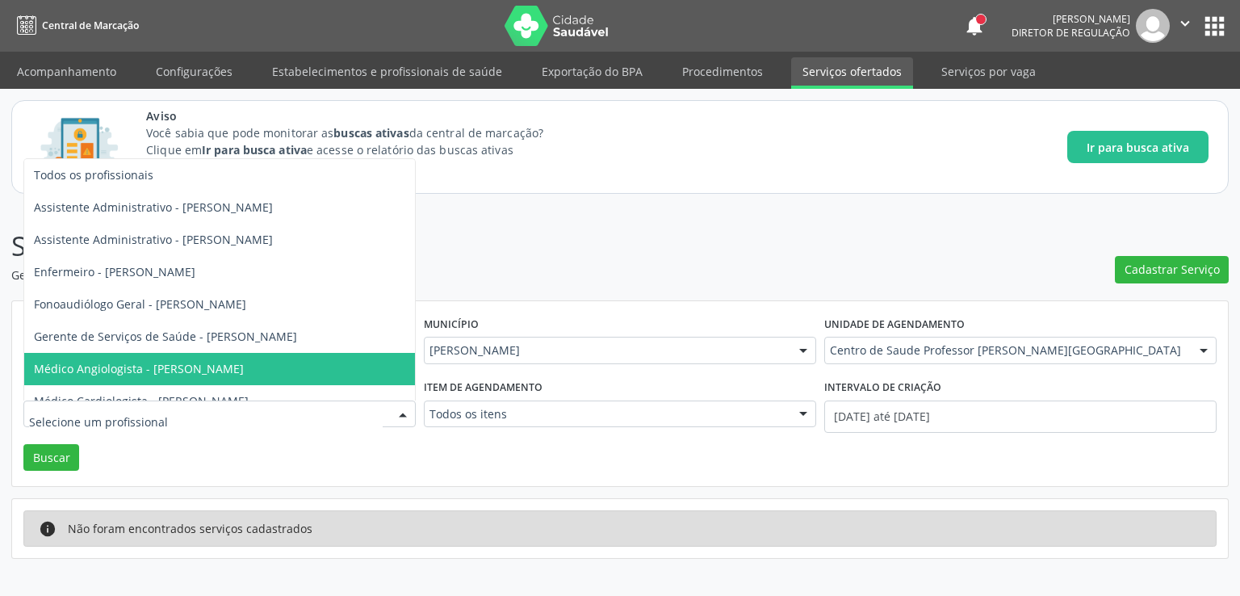
drag, startPoint x: 351, startPoint y: 446, endPoint x: 397, endPoint y: 453, distance: 46.6
click at [397, 453] on div "UF AL AL Nenhum resultado encontrado para: " " Não há nenhuma opção para ser ex…" at bounding box center [620, 394] width 1216 height 186
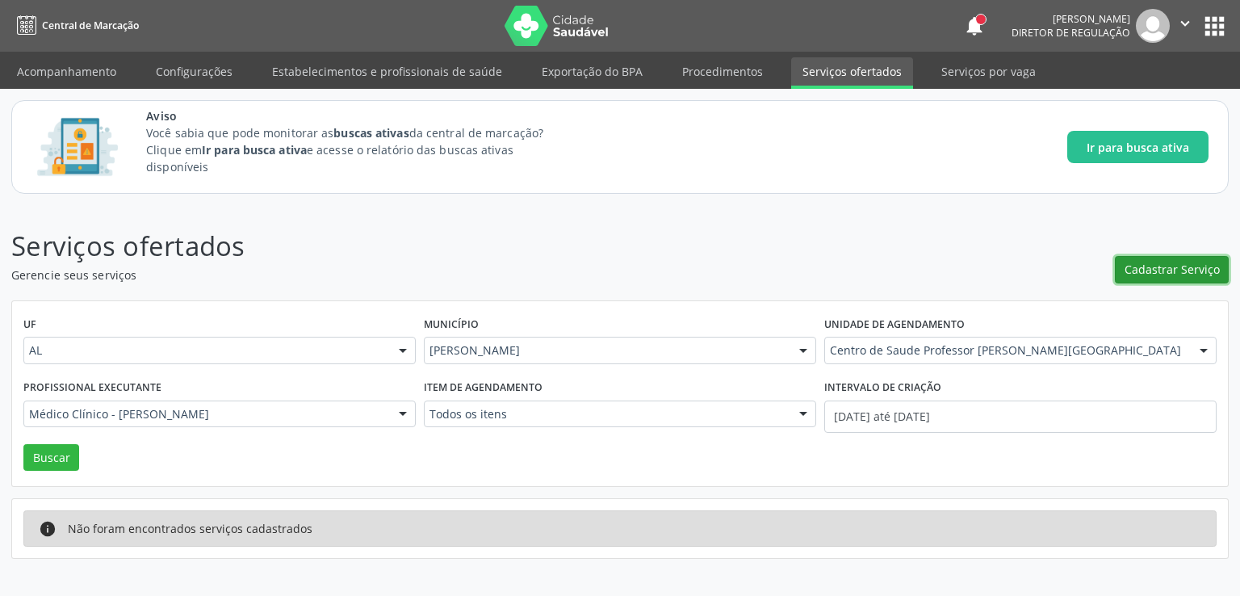
click at [1145, 266] on span "Cadastrar Serviço" at bounding box center [1171, 269] width 95 height 17
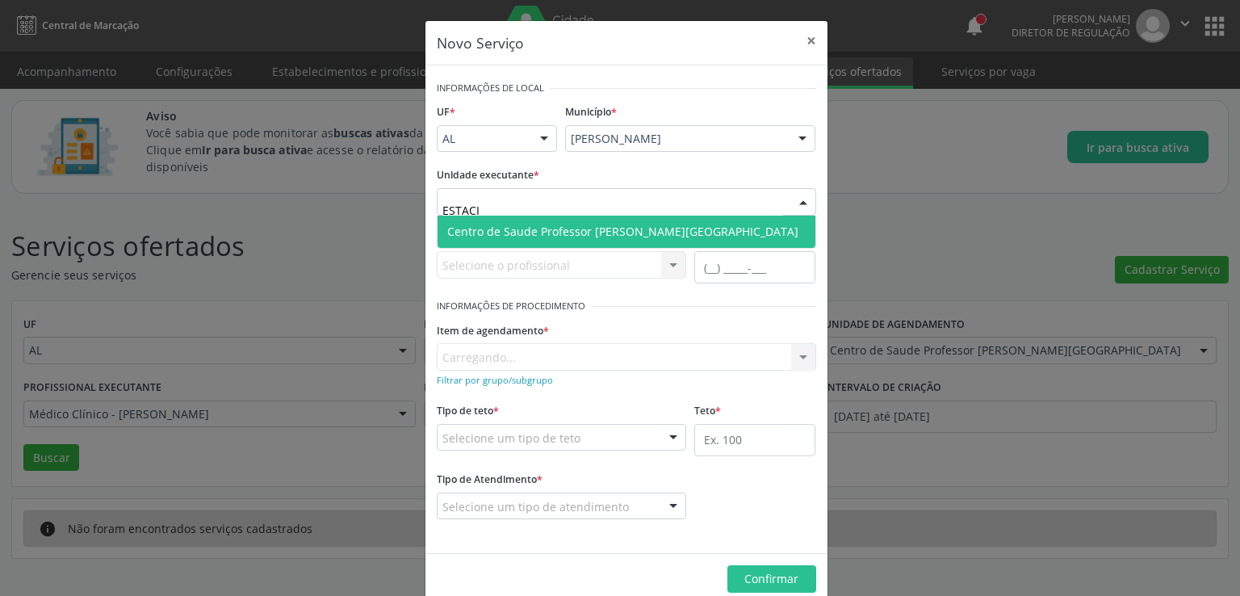
type input "ESTACIO"
click at [519, 216] on span "Centro de Saude Professor [PERSON_NAME][GEOGRAPHIC_DATA]" at bounding box center [626, 232] width 378 height 32
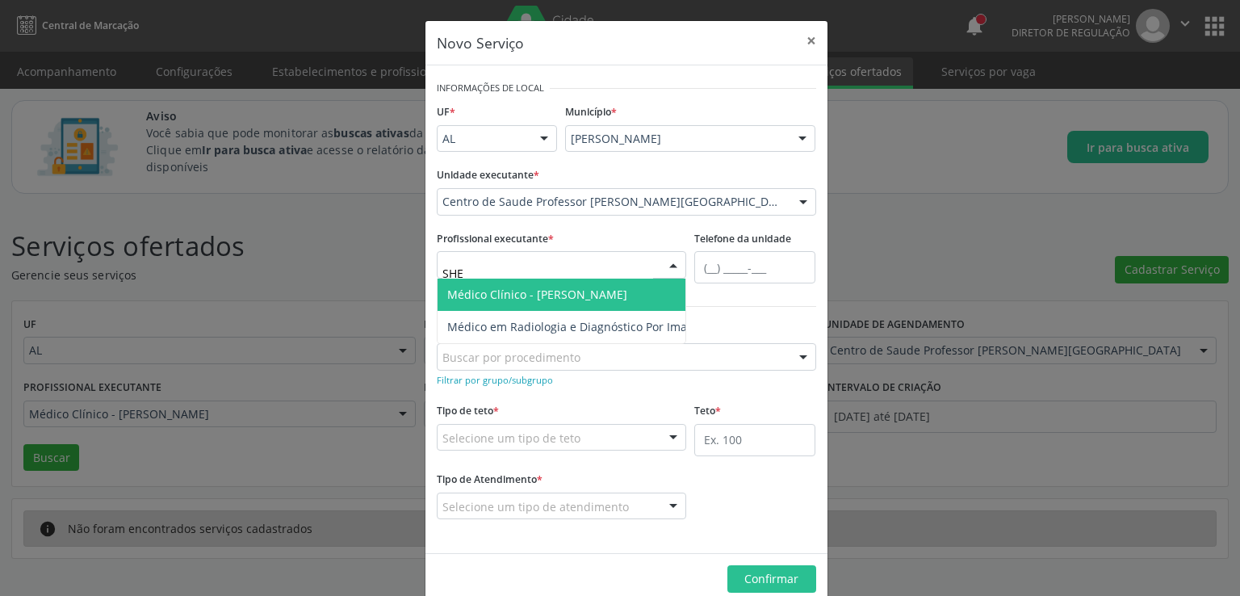
type input "SHEI"
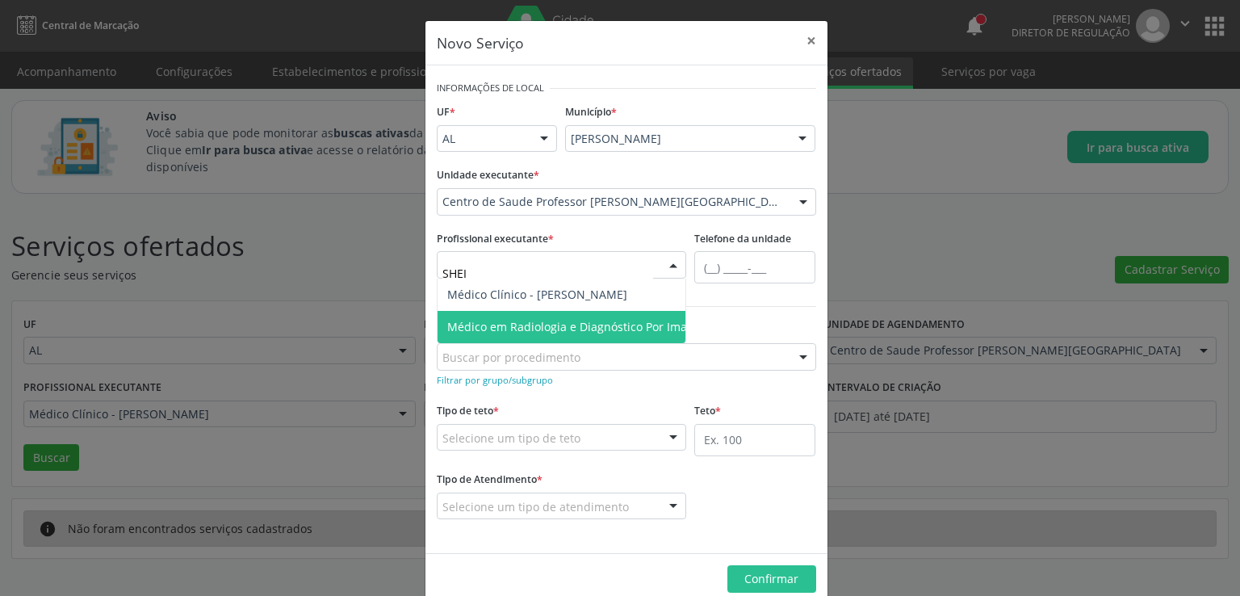
click at [582, 329] on span "Médico em Radiologia e Diagnóstico Por Imagem - [PERSON_NAME]" at bounding box center [629, 326] width 364 height 15
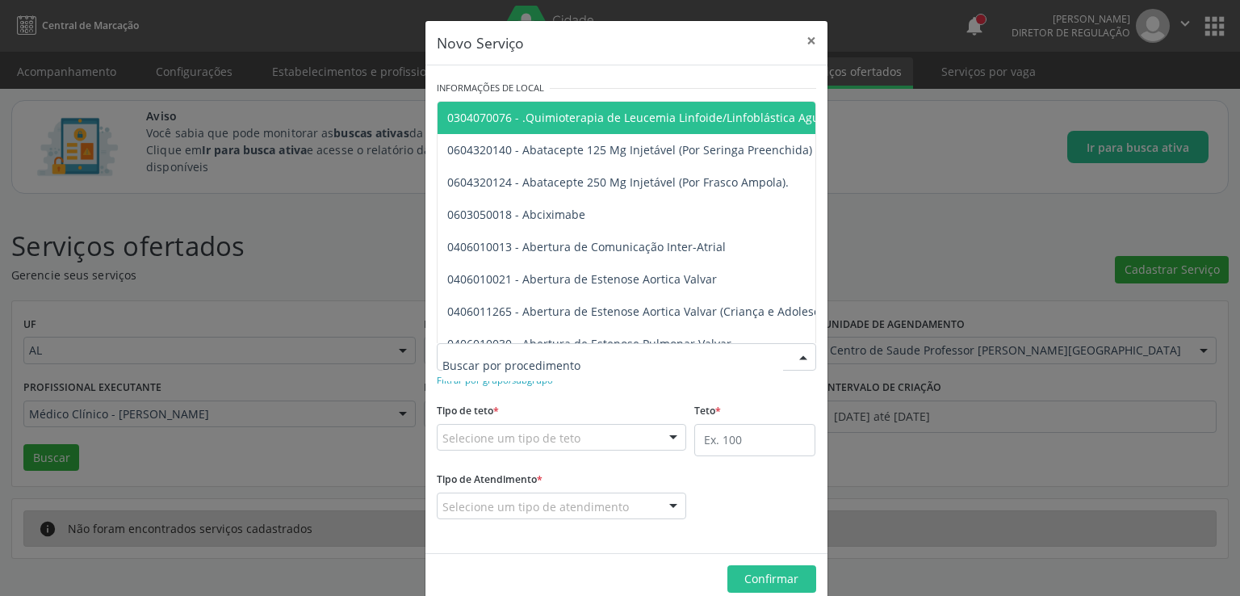
click at [549, 404] on div "Tipo de teto * Selecione um tipo de teto Teto financeiro Teto físico Nenhum res…" at bounding box center [562, 425] width 250 height 52
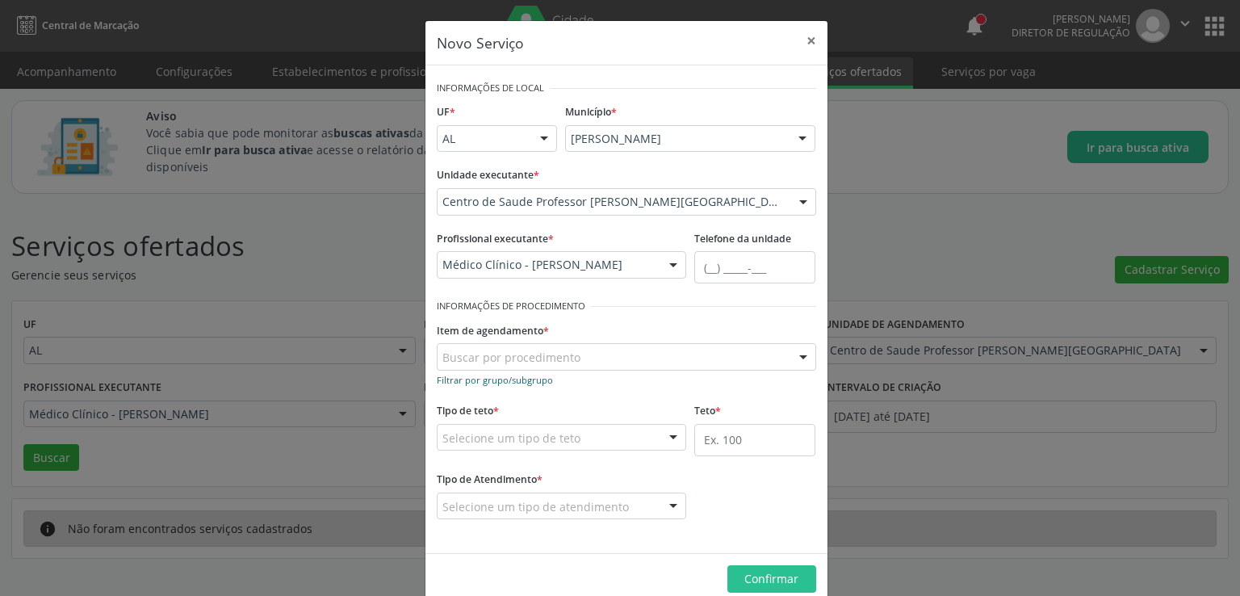
click at [513, 379] on small "Filtrar por grupo/subgrupo" at bounding box center [495, 380] width 116 height 12
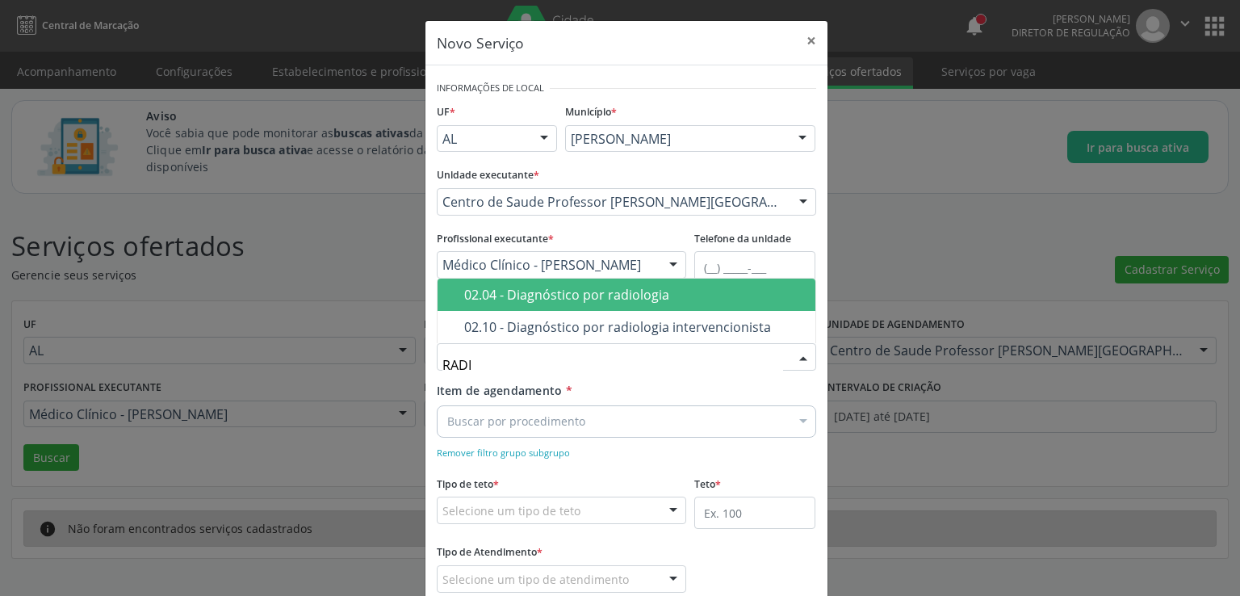
type input "RADIO"
click at [612, 299] on div "02.04 - Diagnóstico por radiologia" at bounding box center [634, 294] width 341 height 13
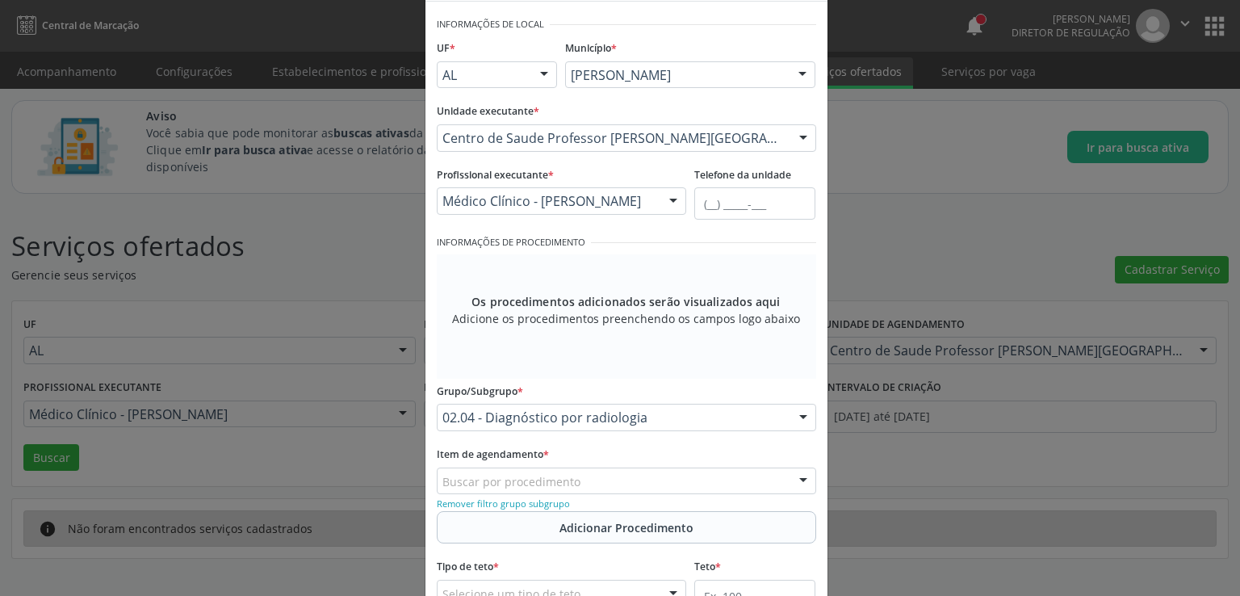
scroll to position [242, 0]
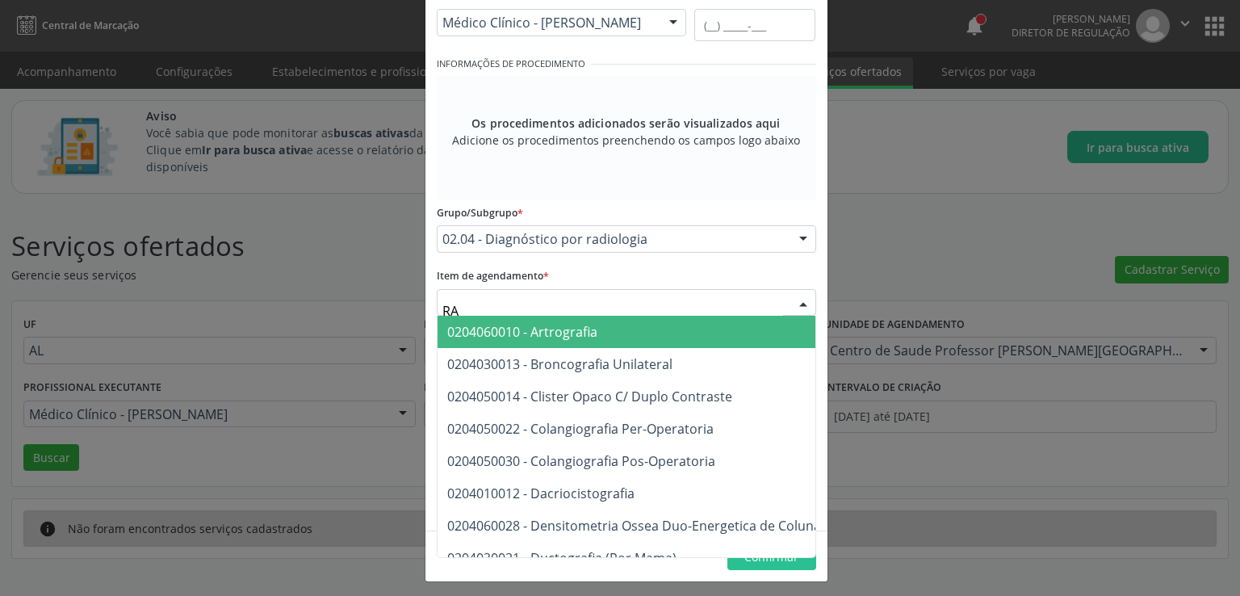
type input "R"
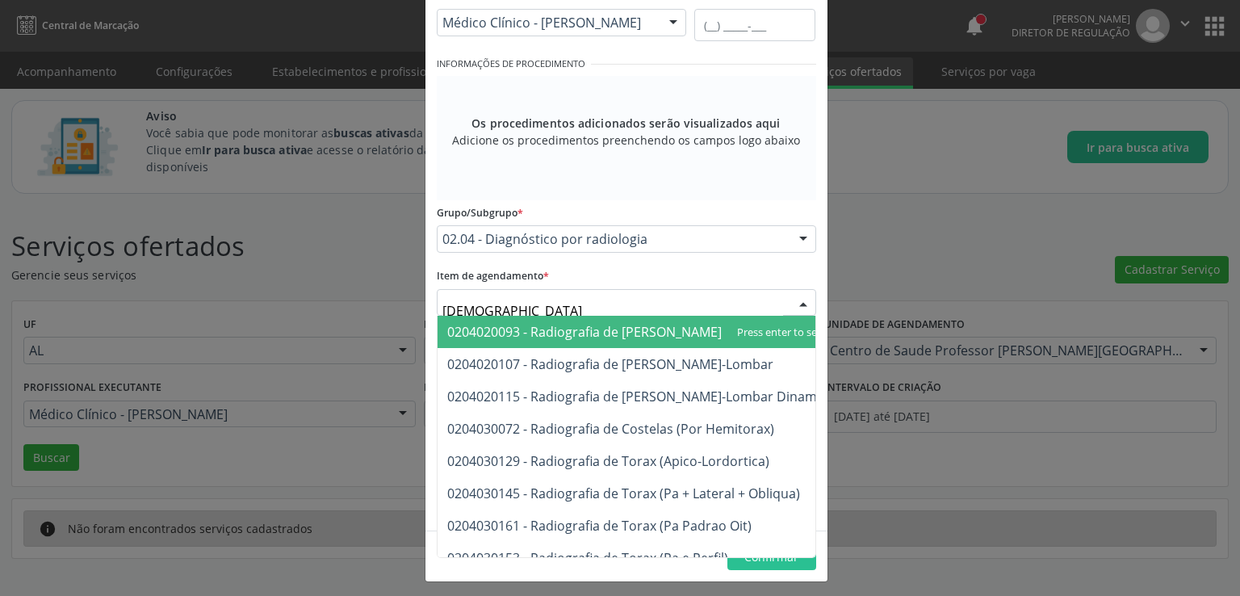
type input "TORAX"
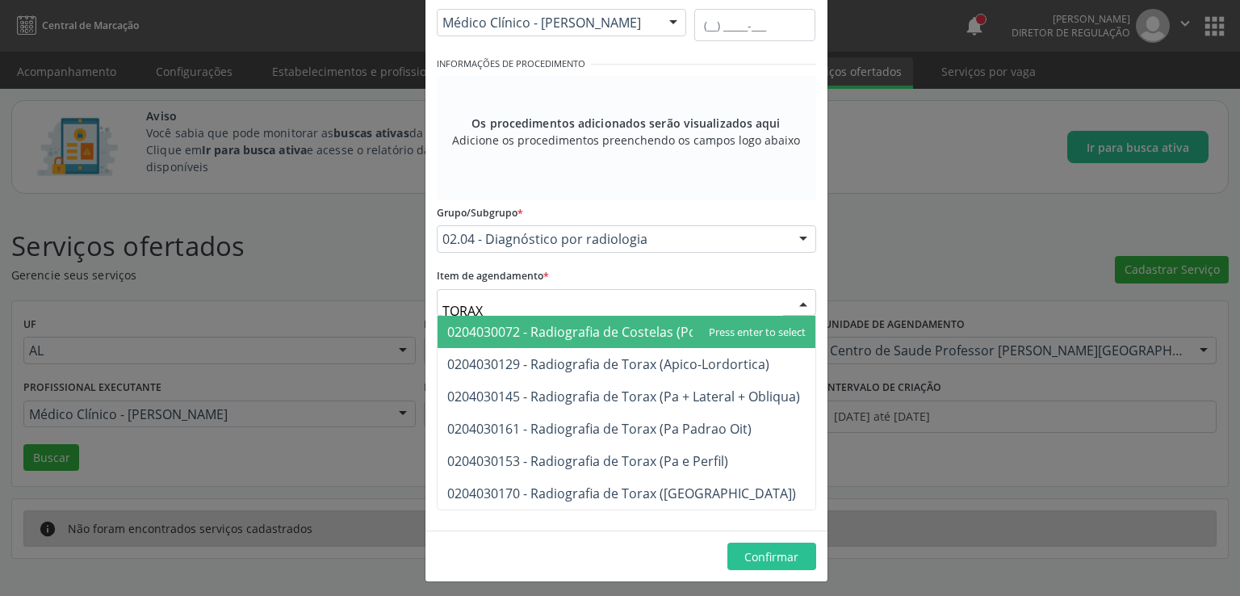
click at [542, 324] on span "0204030072 - Radiografia de Costelas (Por Hemitorax)" at bounding box center [610, 332] width 327 height 18
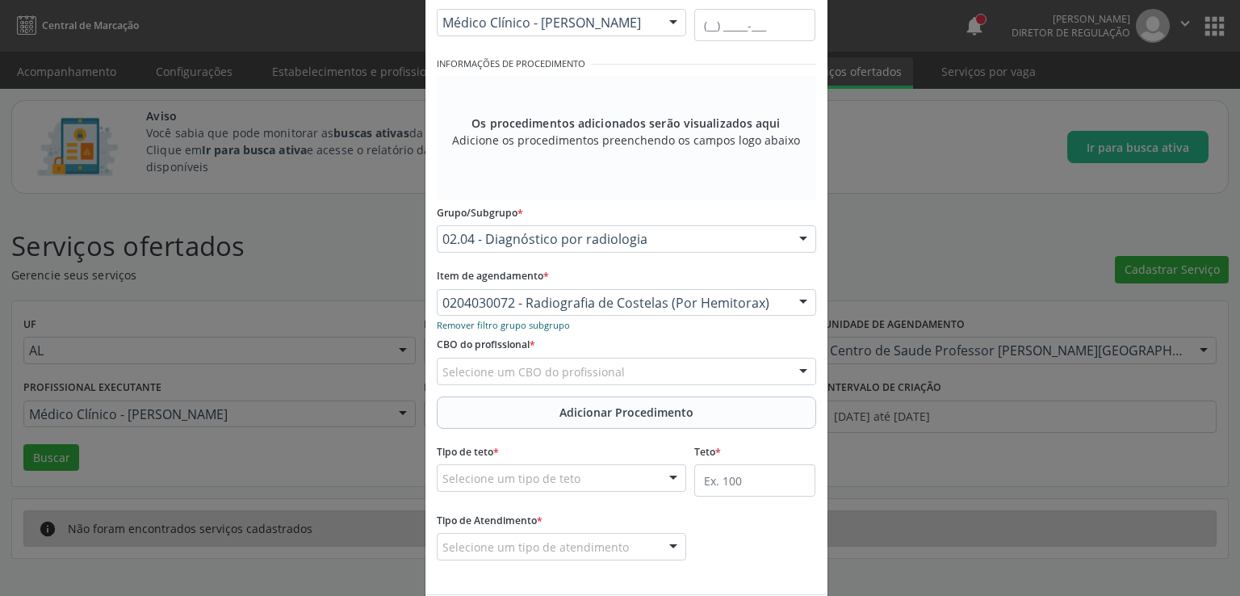
click at [529, 327] on small "Remover filtro grupo subgrupo" at bounding box center [503, 325] width 133 height 12
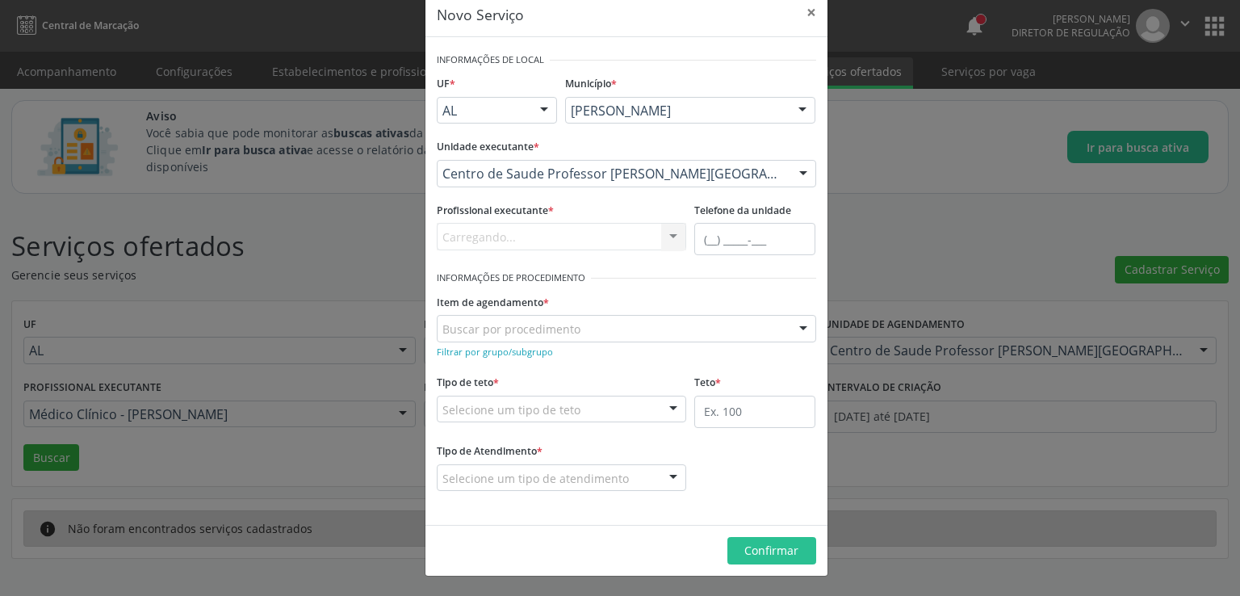
scroll to position [27, 0]
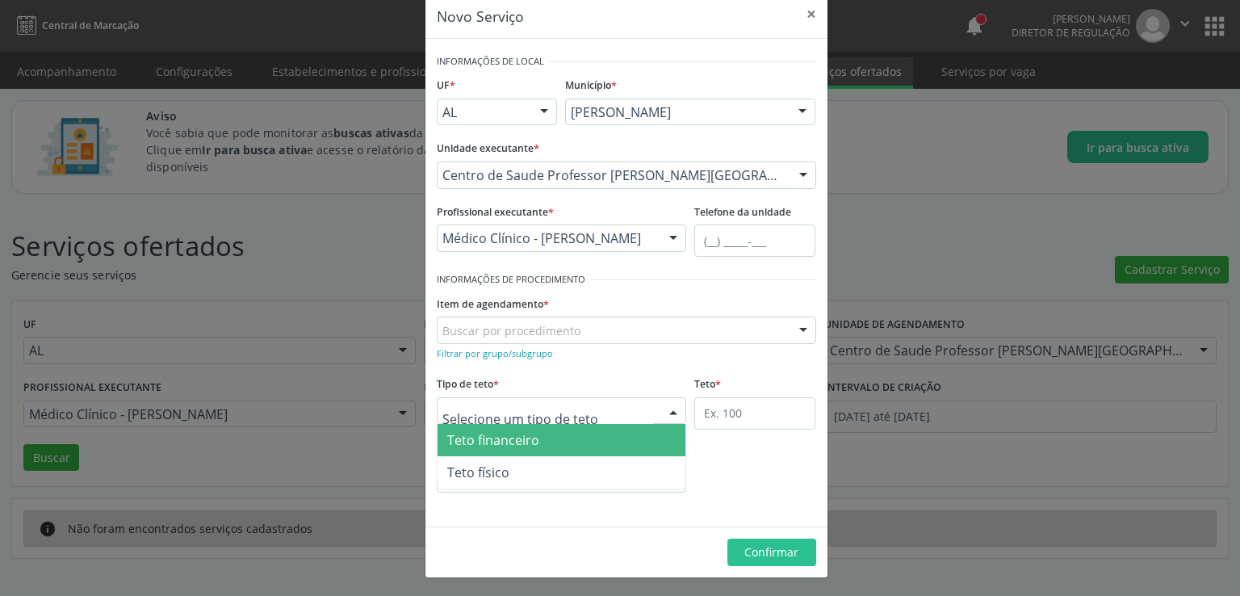
click at [577, 411] on div at bounding box center [562, 410] width 250 height 27
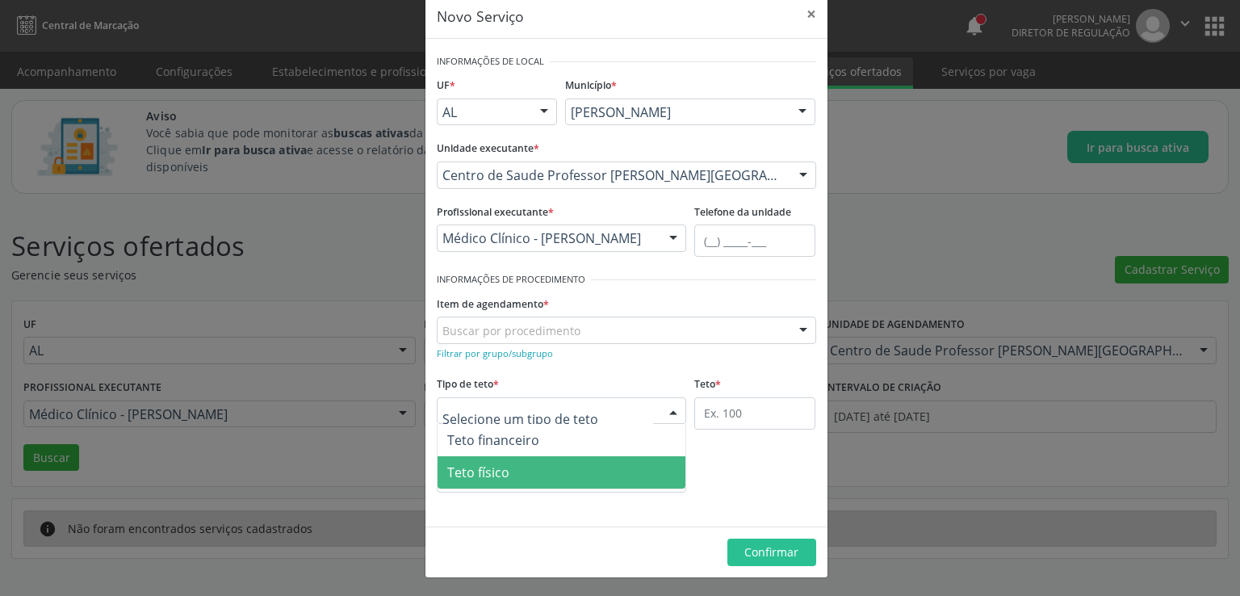
click at [510, 470] on span "Teto físico" at bounding box center [561, 472] width 249 height 32
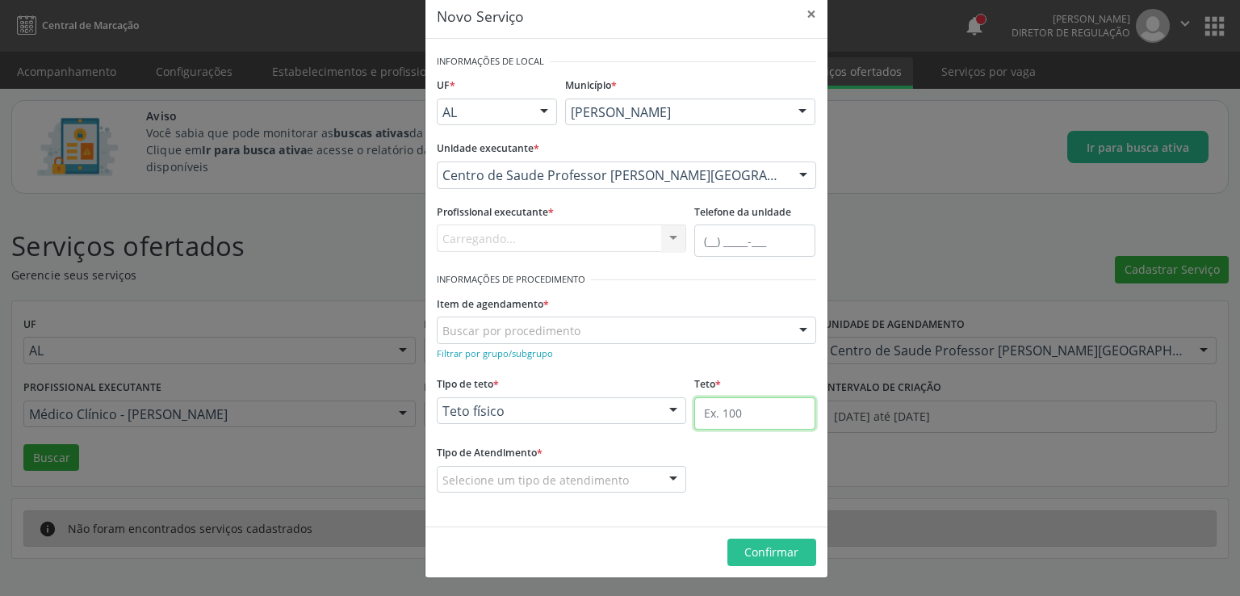
click at [751, 410] on input "text" at bounding box center [754, 413] width 121 height 32
type input "10"
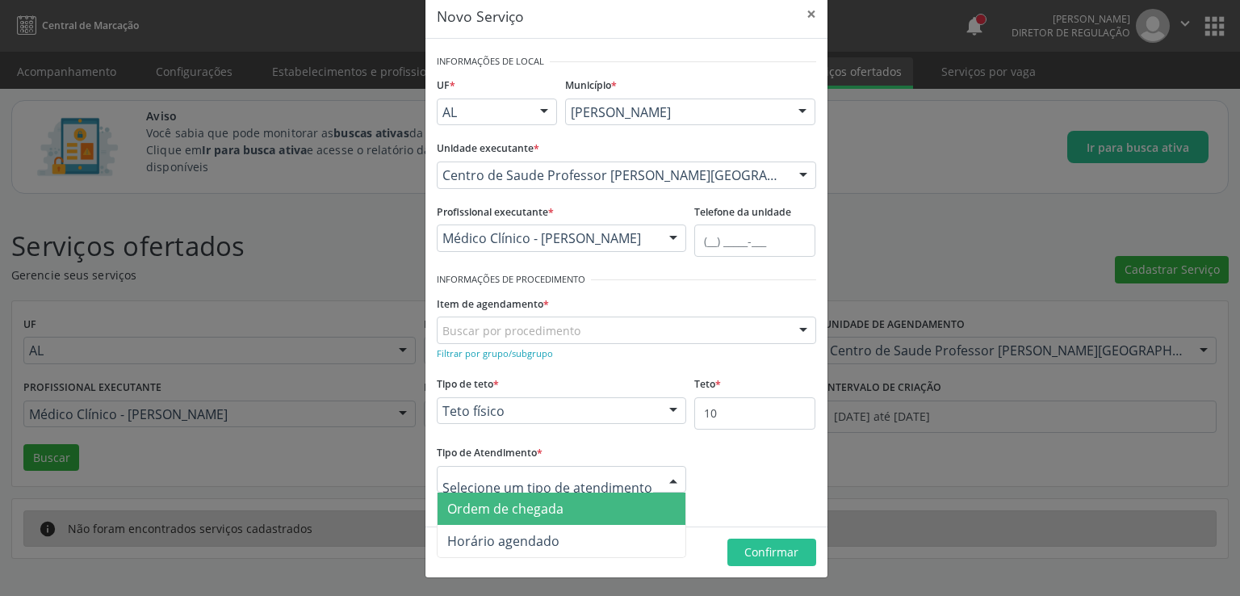
click at [549, 504] on span "Ordem de chegada" at bounding box center [505, 509] width 116 height 18
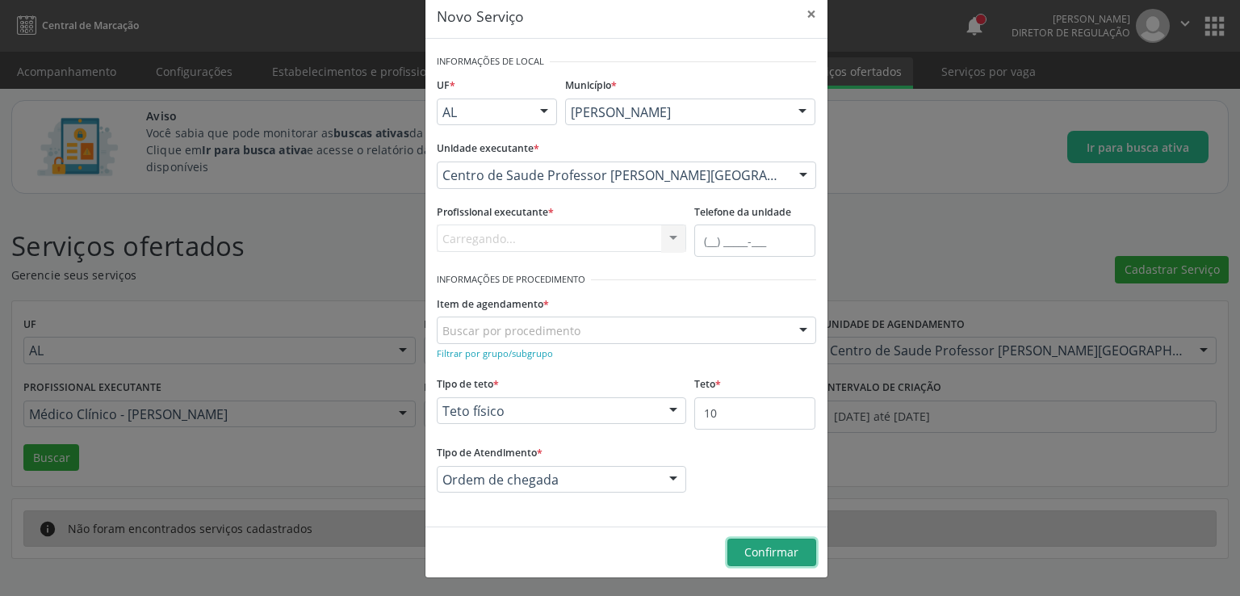
click at [768, 553] on span "Confirmar" at bounding box center [771, 551] width 54 height 15
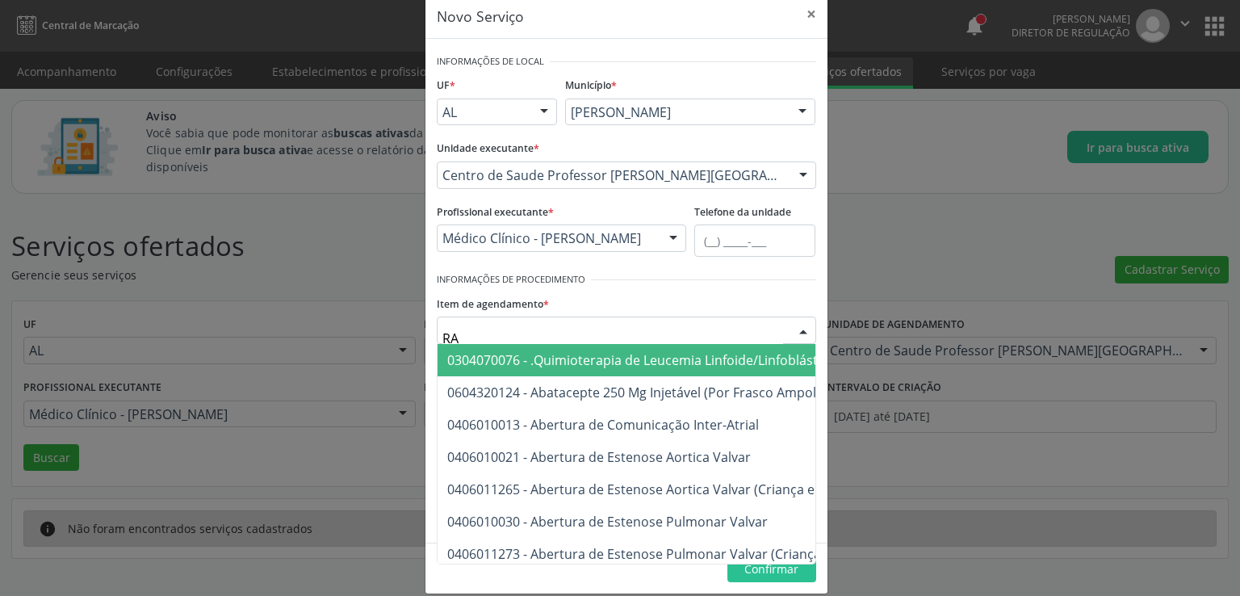
type input "R"
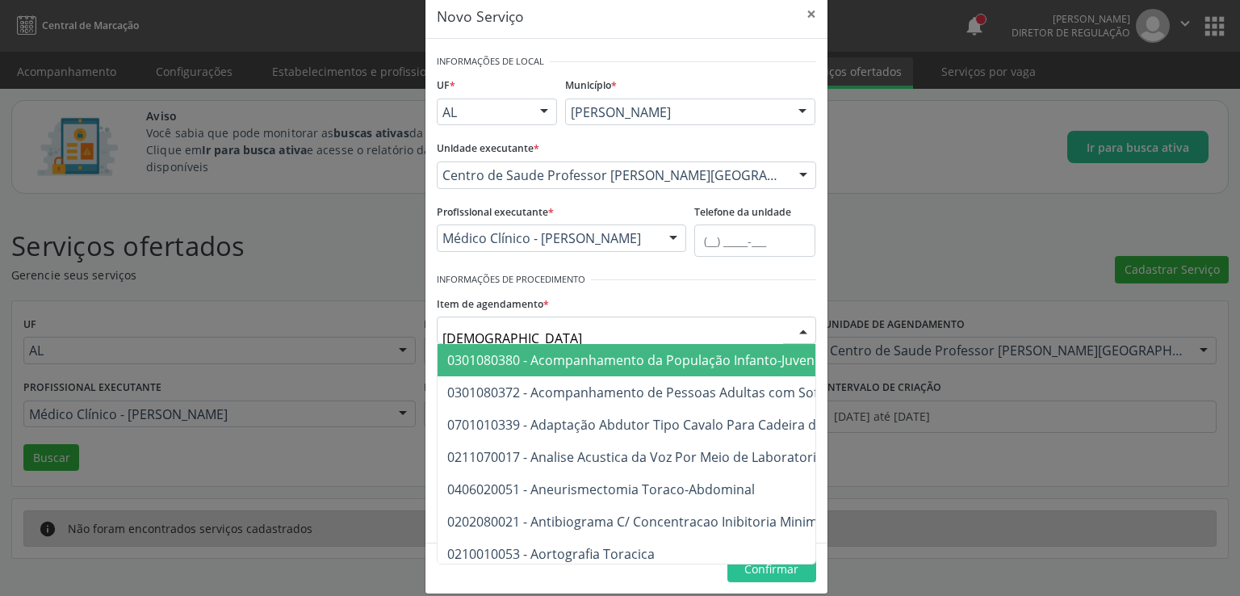
type input "TORAX"
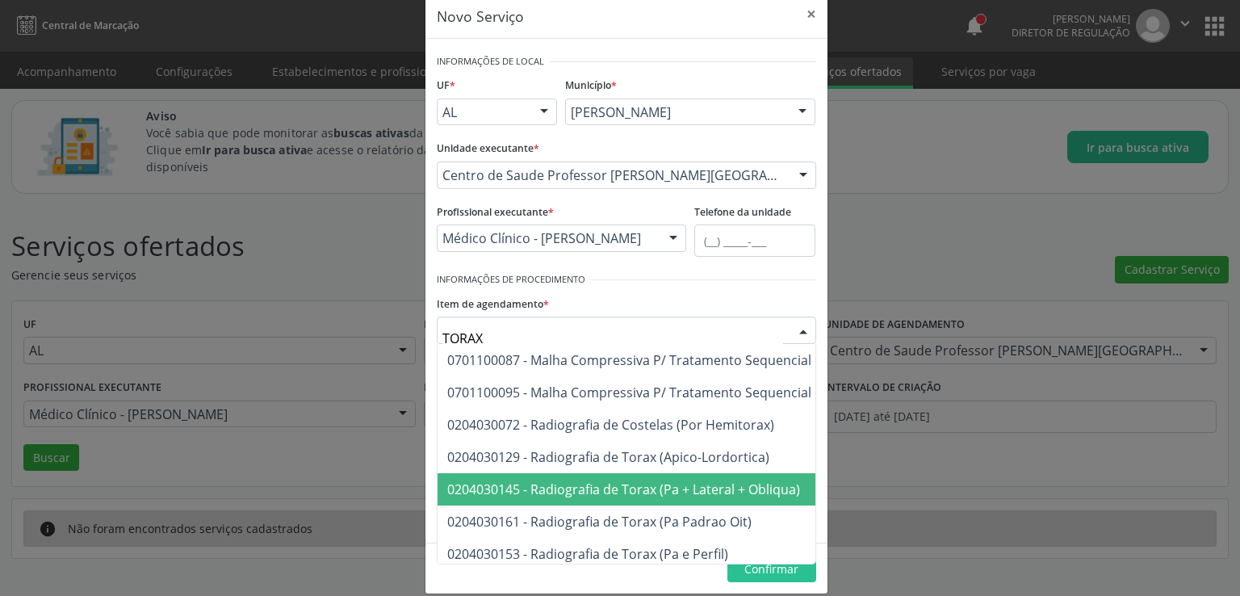
click at [519, 487] on span "0204030145 - Radiografia de Torax (Pa + Lateral + Obliqua)" at bounding box center [623, 489] width 353 height 18
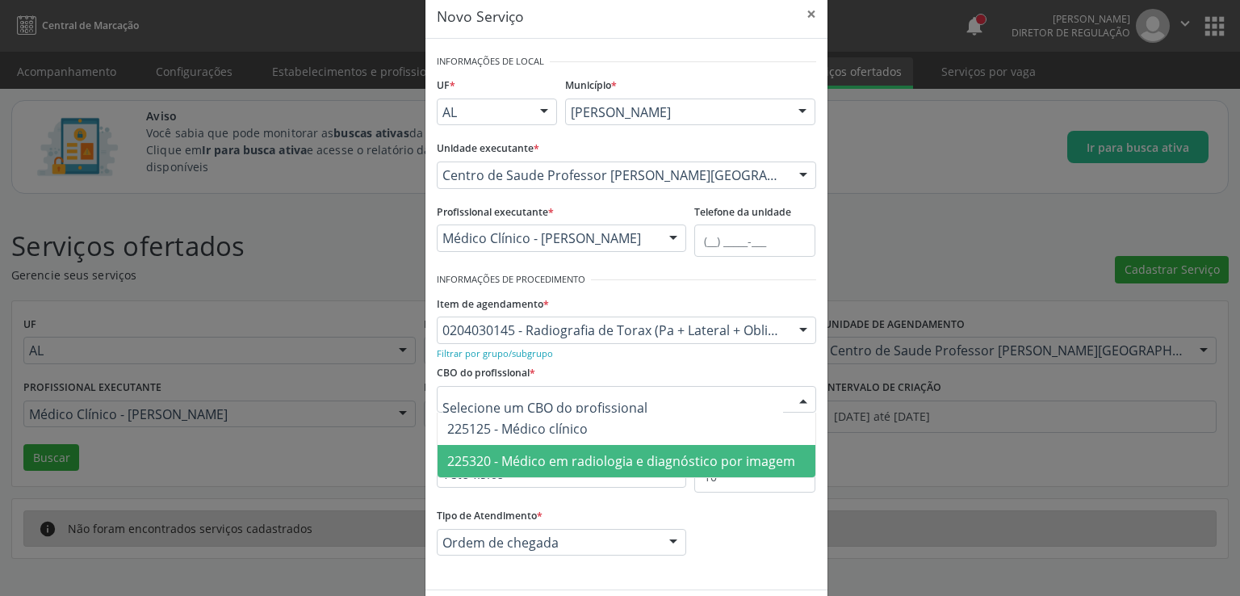
click at [556, 456] on span "225320 - Médico em radiologia e diagnóstico por imagem" at bounding box center [621, 461] width 348 height 18
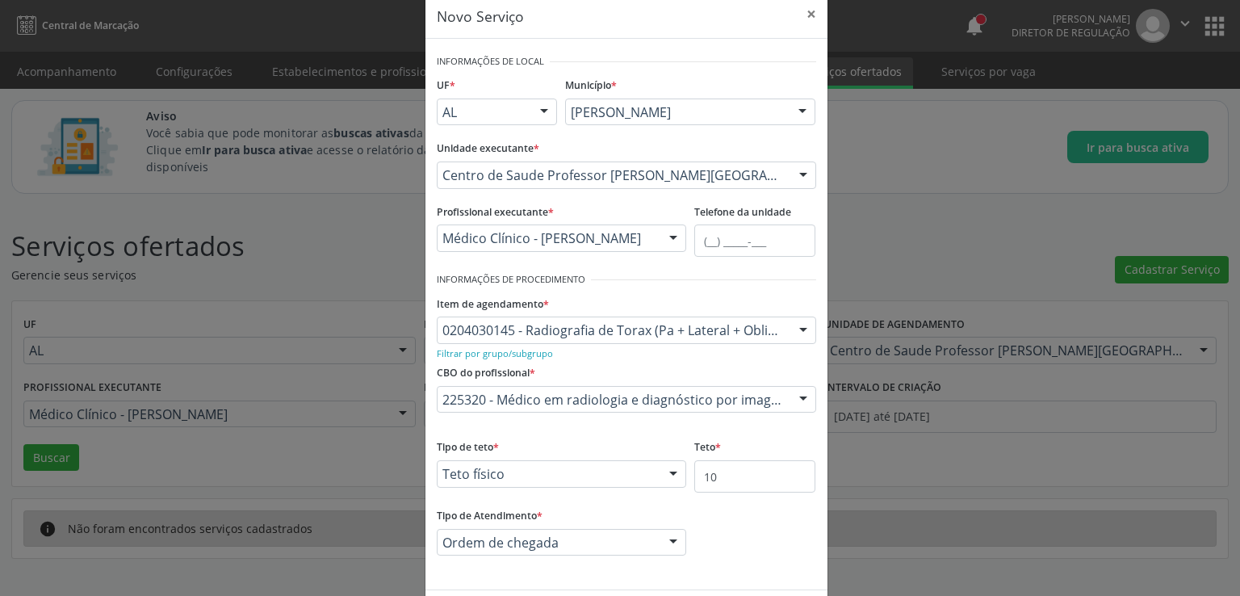
click at [583, 491] on fieldset "Tipo de teto * Teto físico Teto financeiro Teto físico Nenhum resultado encontr…" at bounding box center [562, 466] width 250 height 63
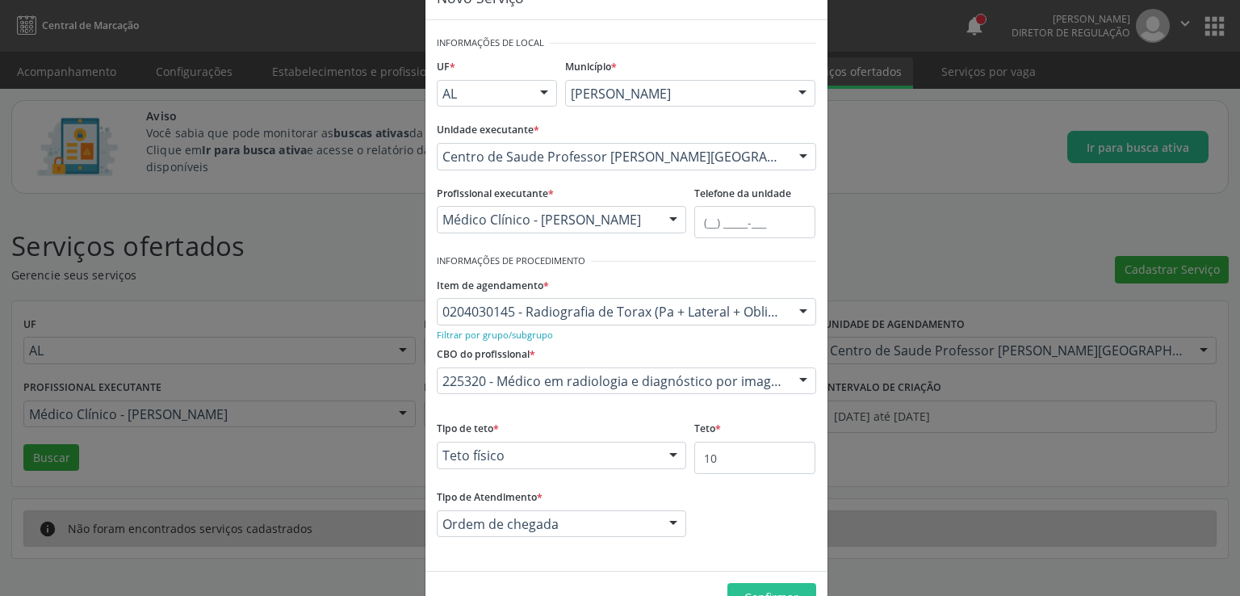
scroll to position [90, 0]
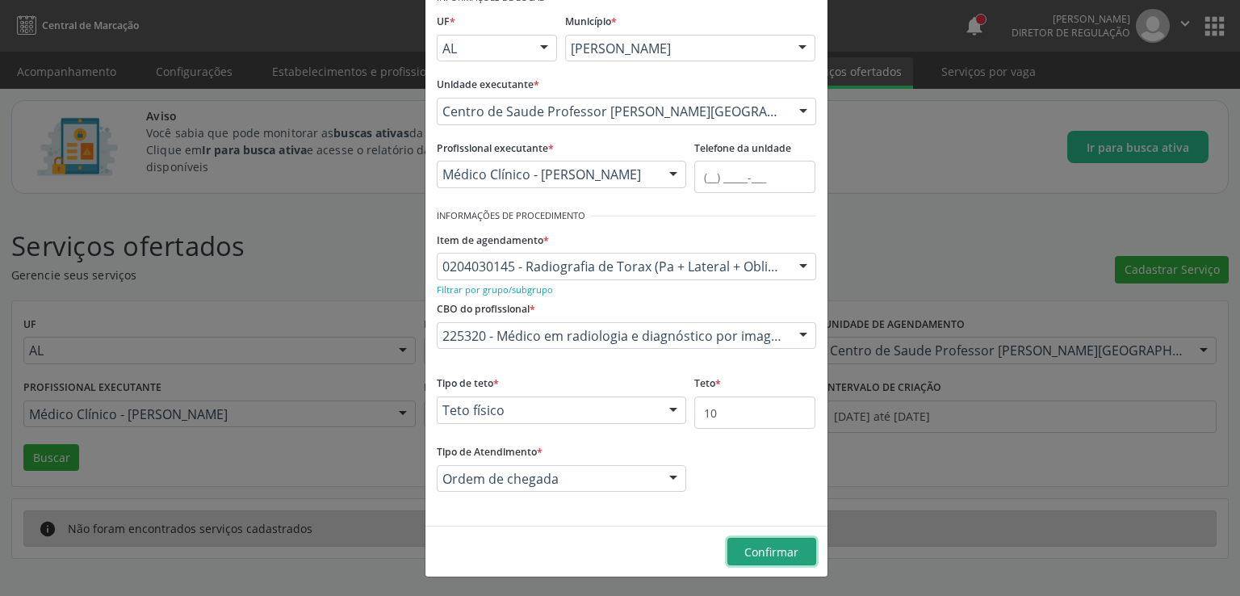
click at [791, 553] on span "Confirmar" at bounding box center [771, 551] width 54 height 15
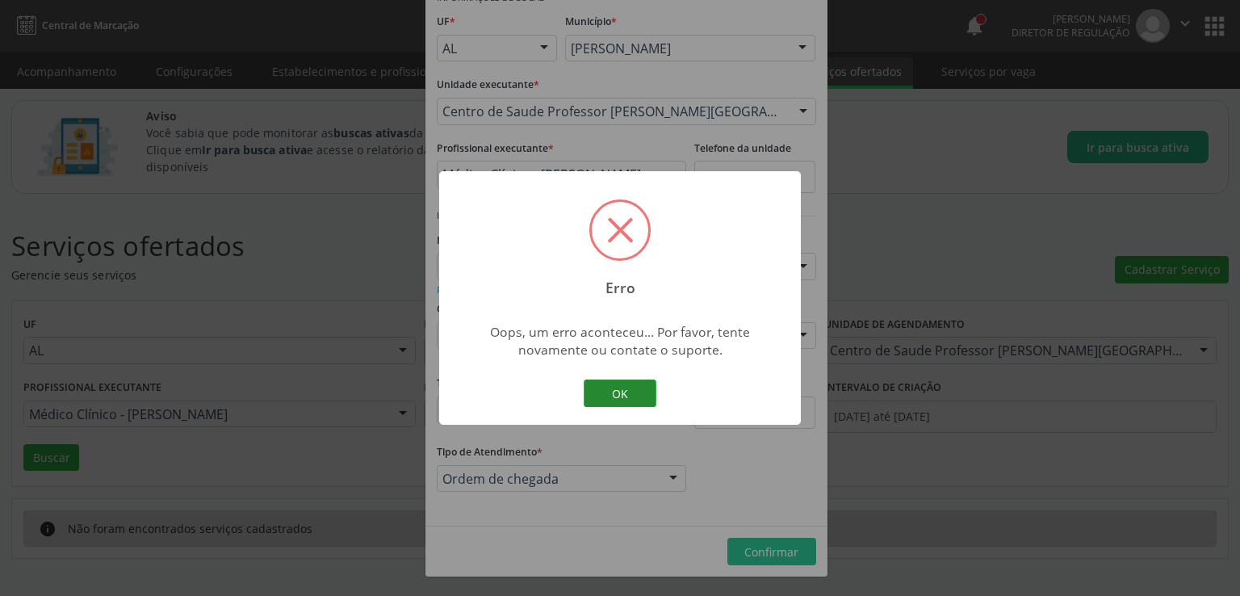
click at [627, 386] on button "OK" at bounding box center [620, 392] width 73 height 27
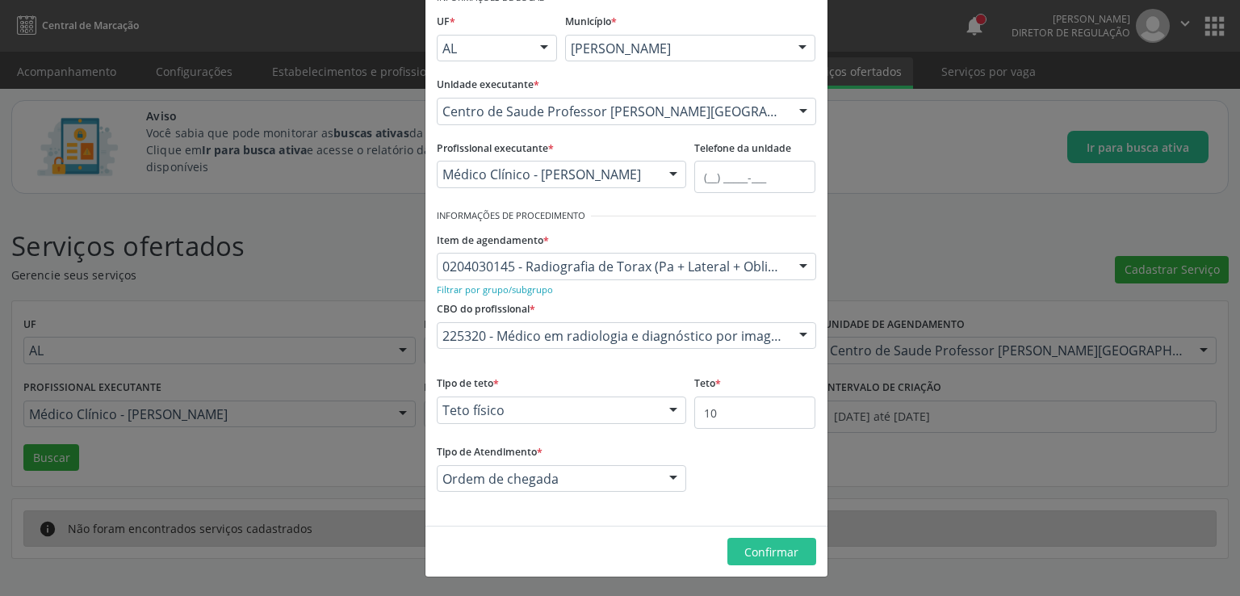
click at [650, 173] on div "Médico Clínico - [PERSON_NAME] Remigio Assistente Administrativo - [PERSON_NAME…" at bounding box center [562, 174] width 250 height 27
click at [733, 229] on div "Item de agendamento * 0204030145 - Radiografia de Torax (Pa + Lateral + Obliqua…" at bounding box center [626, 254] width 379 height 52
